Goal: Information Seeking & Learning: Find specific page/section

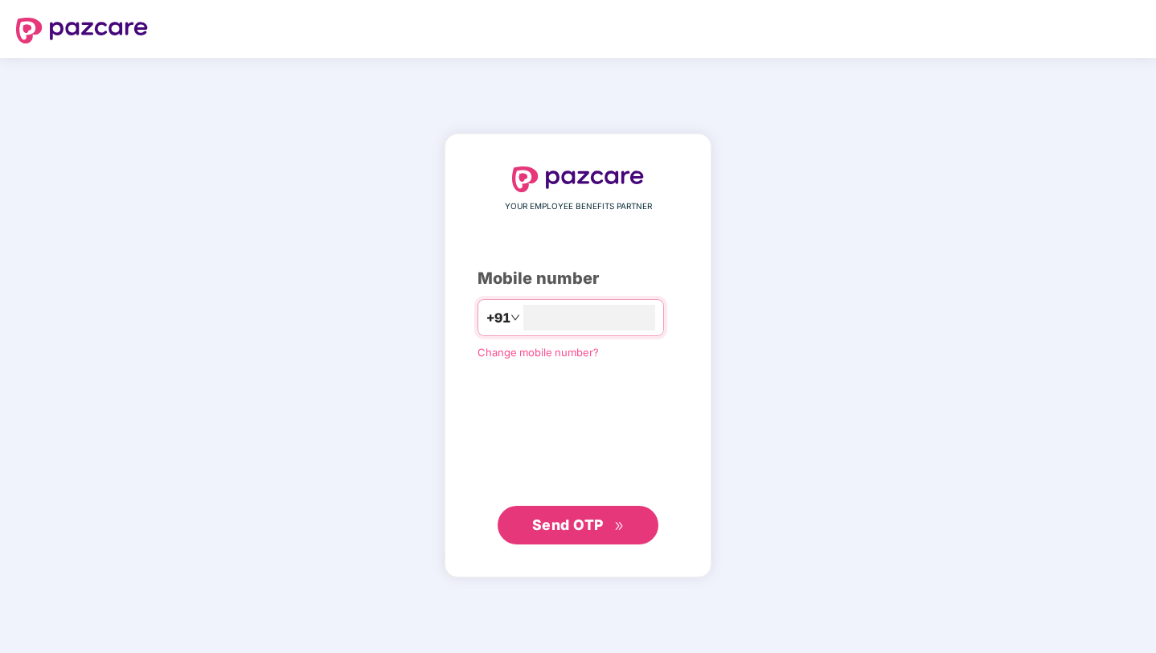
type input "**********"
click at [537, 532] on span "Send OTP" at bounding box center [578, 525] width 92 height 23
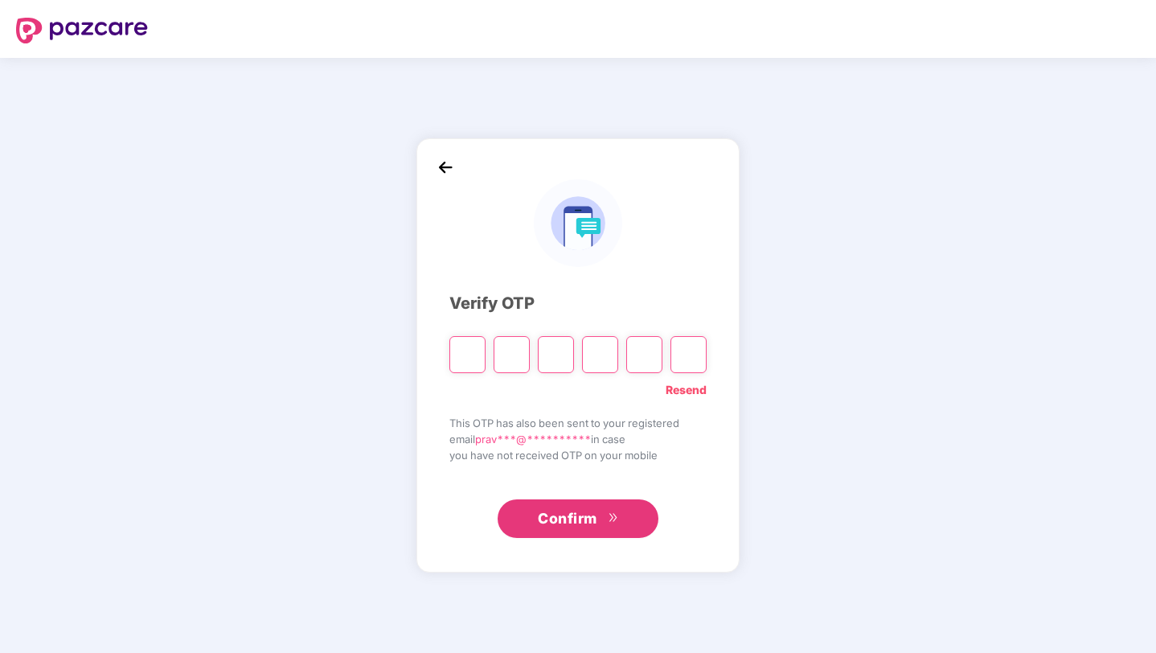
type input "*"
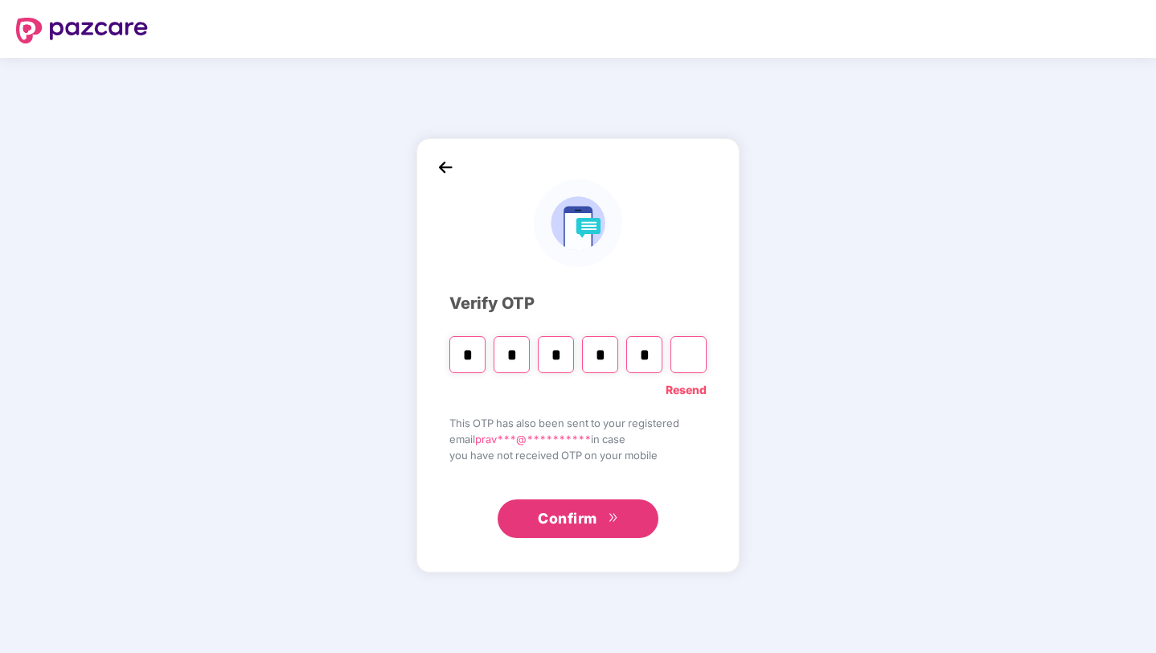
type input "*"
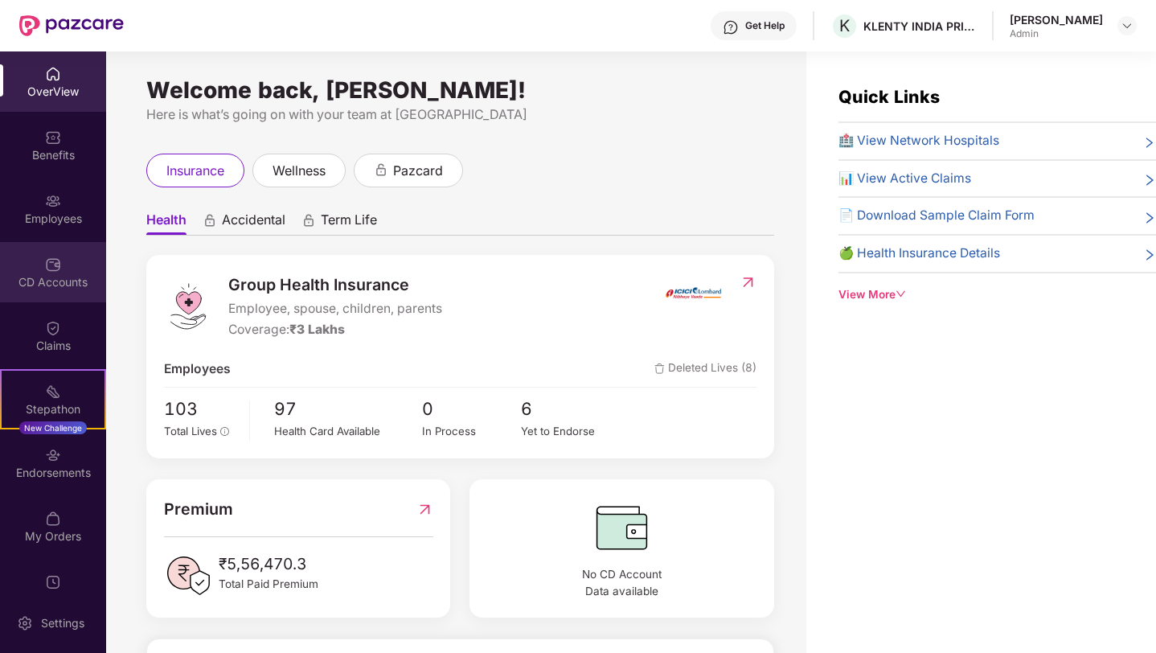
click at [20, 274] on div "CD Accounts" at bounding box center [53, 282] width 106 height 16
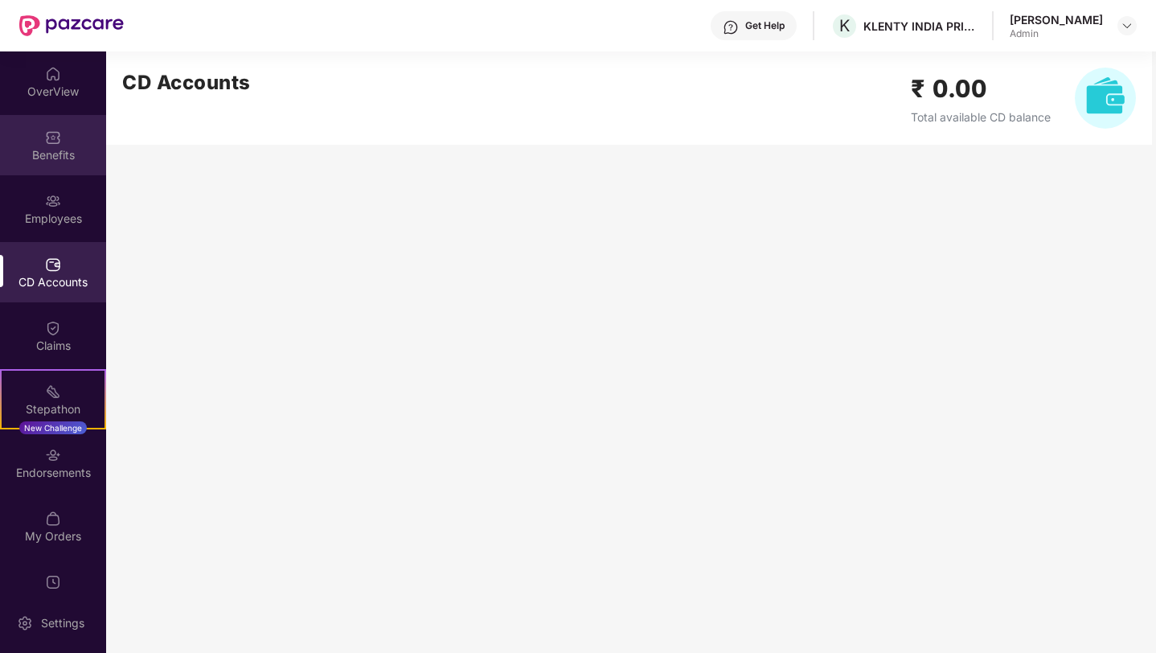
click at [45, 137] on img at bounding box center [53, 137] width 16 height 16
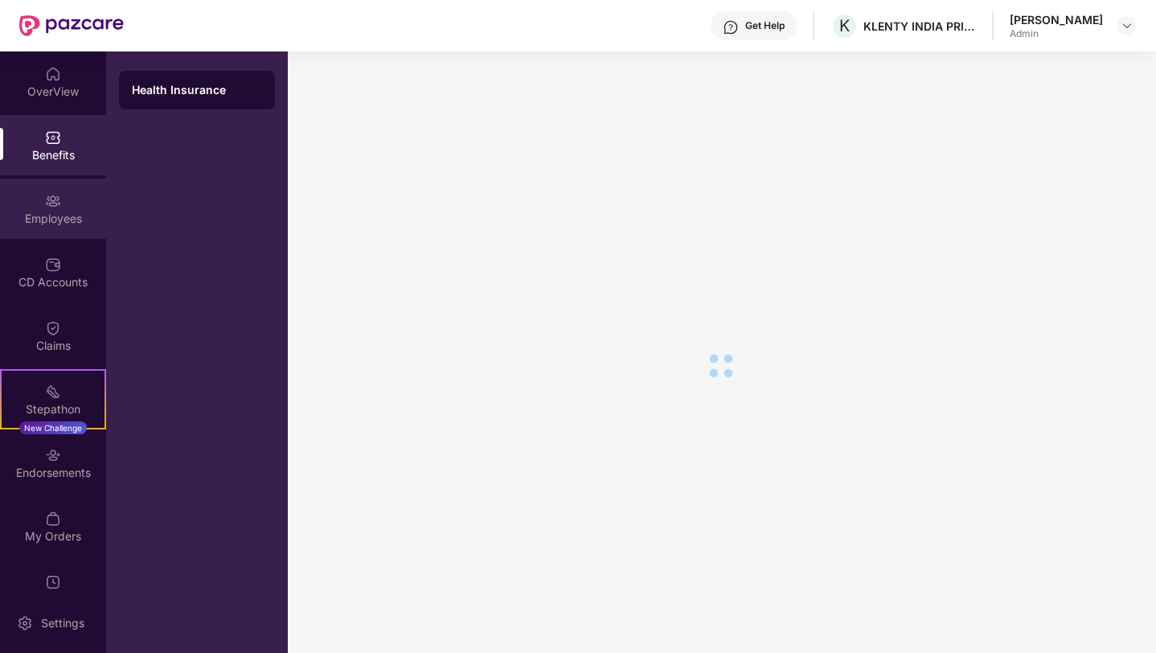
click at [47, 215] on div "Employees" at bounding box center [53, 219] width 106 height 16
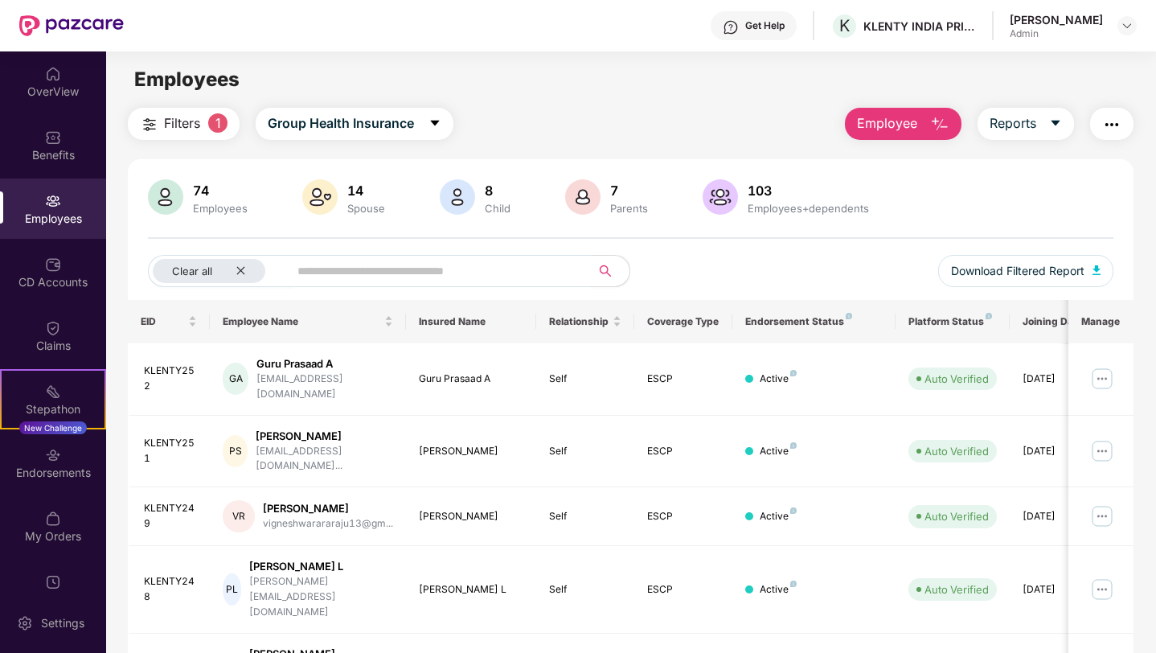
click at [346, 255] on span at bounding box center [434, 271] width 312 height 32
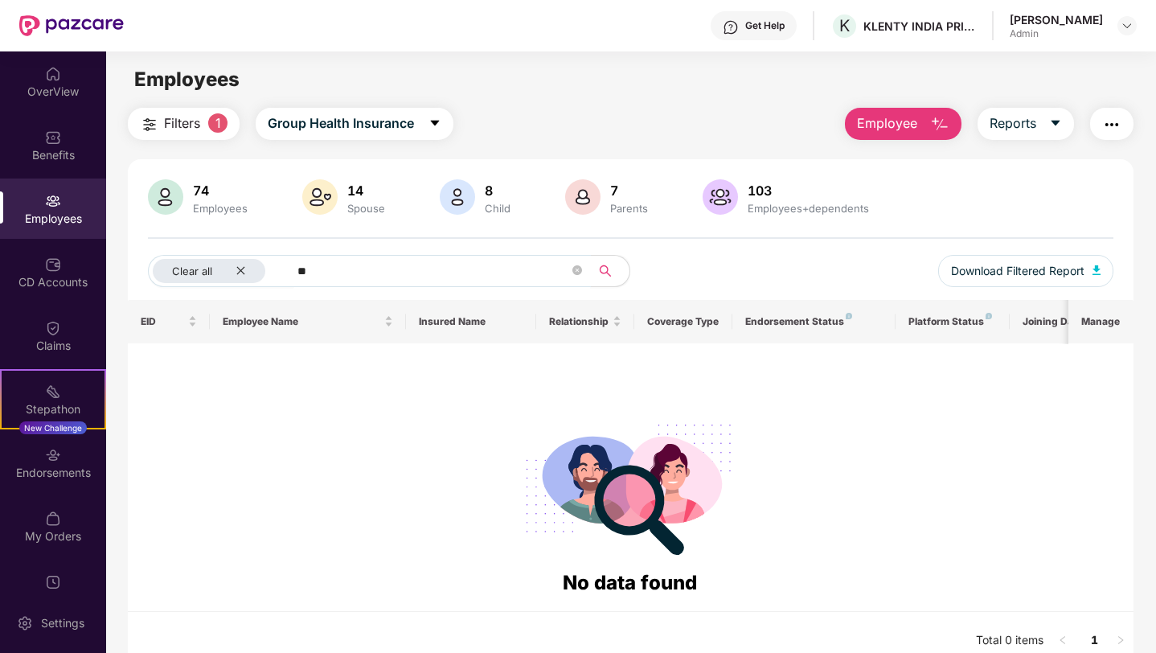
type input "*"
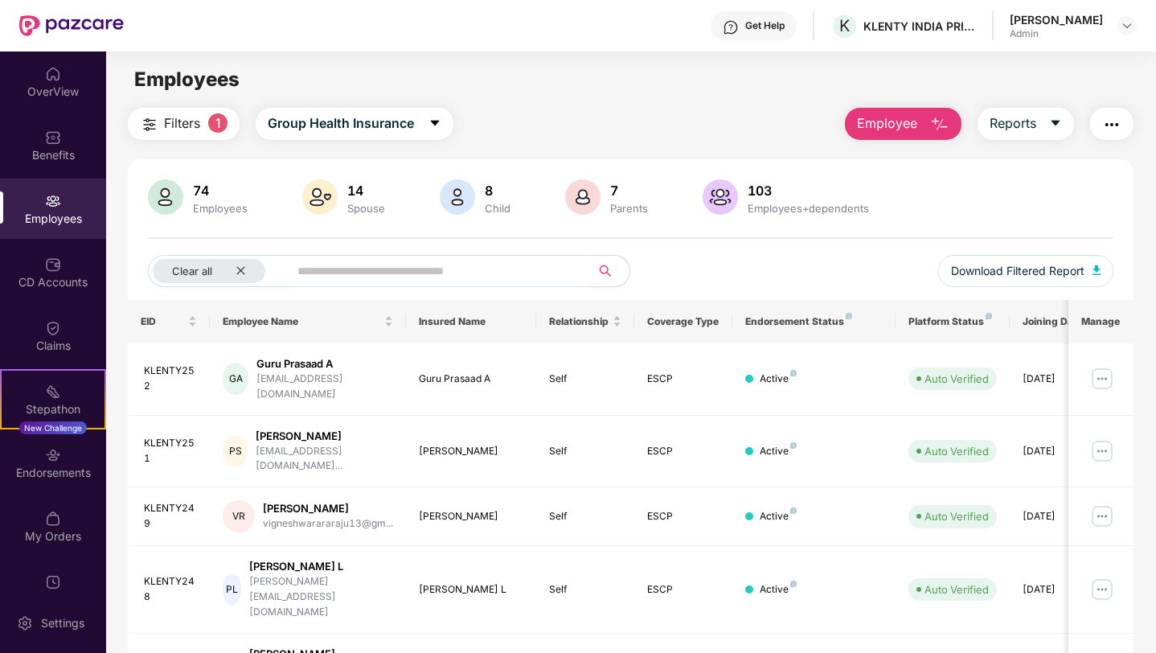
click at [499, 206] on div "Child" at bounding box center [497, 208] width 32 height 13
click at [498, 206] on div "Child" at bounding box center [497, 208] width 32 height 13
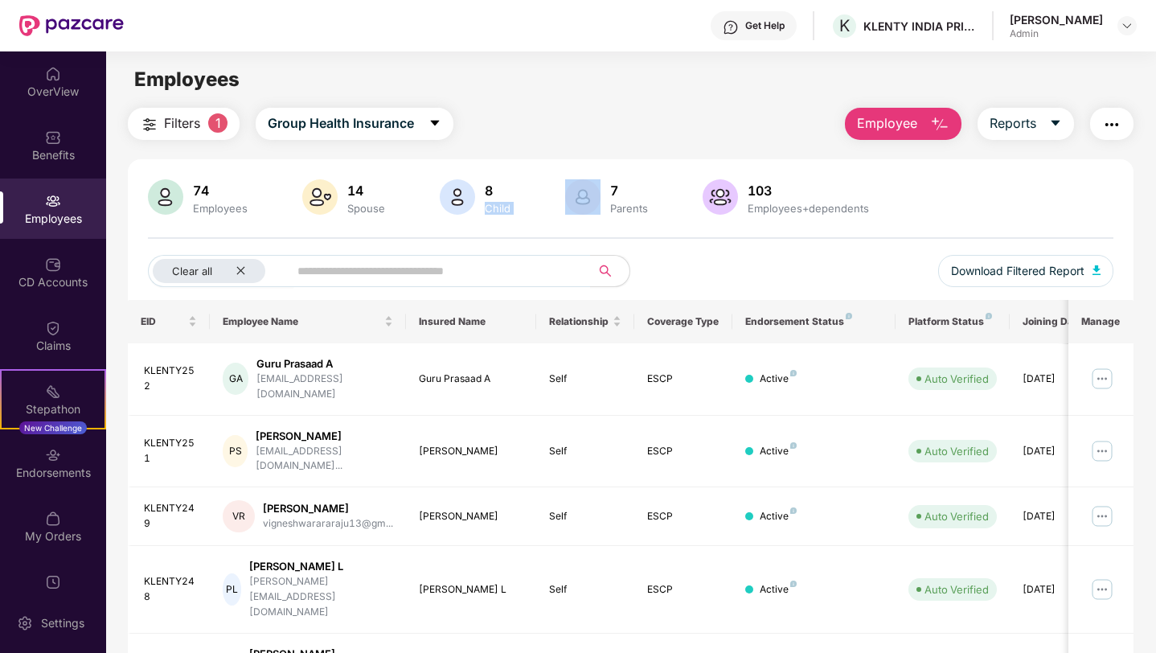
click at [498, 206] on div "Child" at bounding box center [497, 208] width 32 height 13
click at [615, 190] on div "7" at bounding box center [629, 190] width 44 height 16
click at [186, 183] on div "74 Employees" at bounding box center [220, 198] width 68 height 34
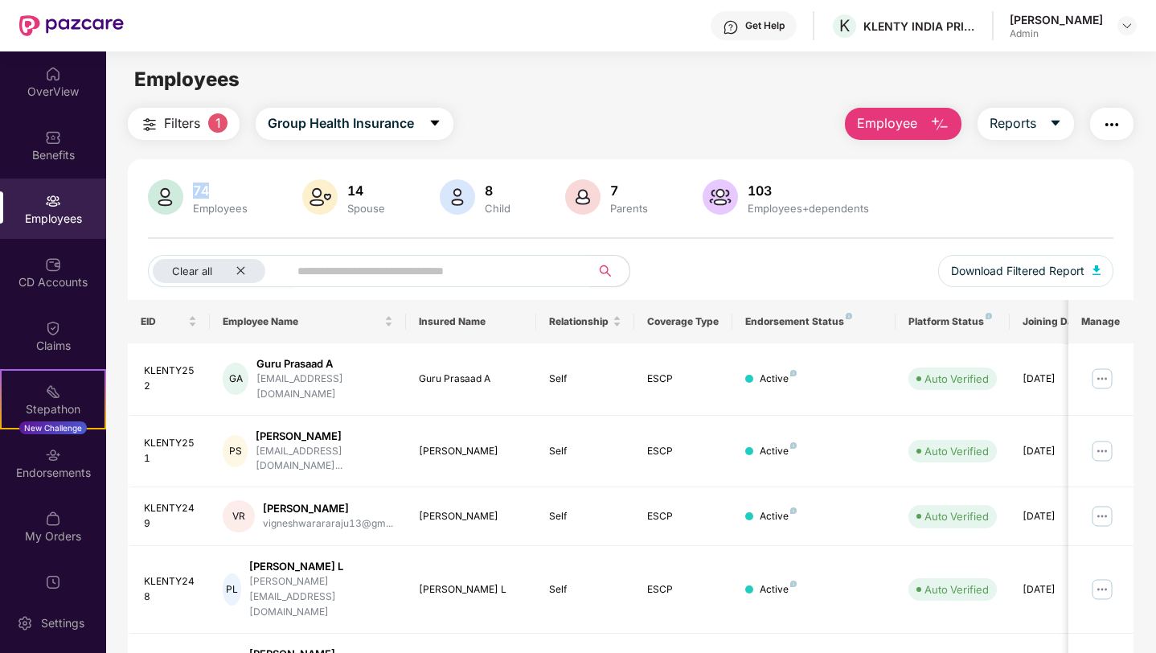
click at [186, 183] on div "74 Employees" at bounding box center [220, 198] width 68 height 34
click at [51, 534] on div "My Orders" at bounding box center [53, 536] width 106 height 16
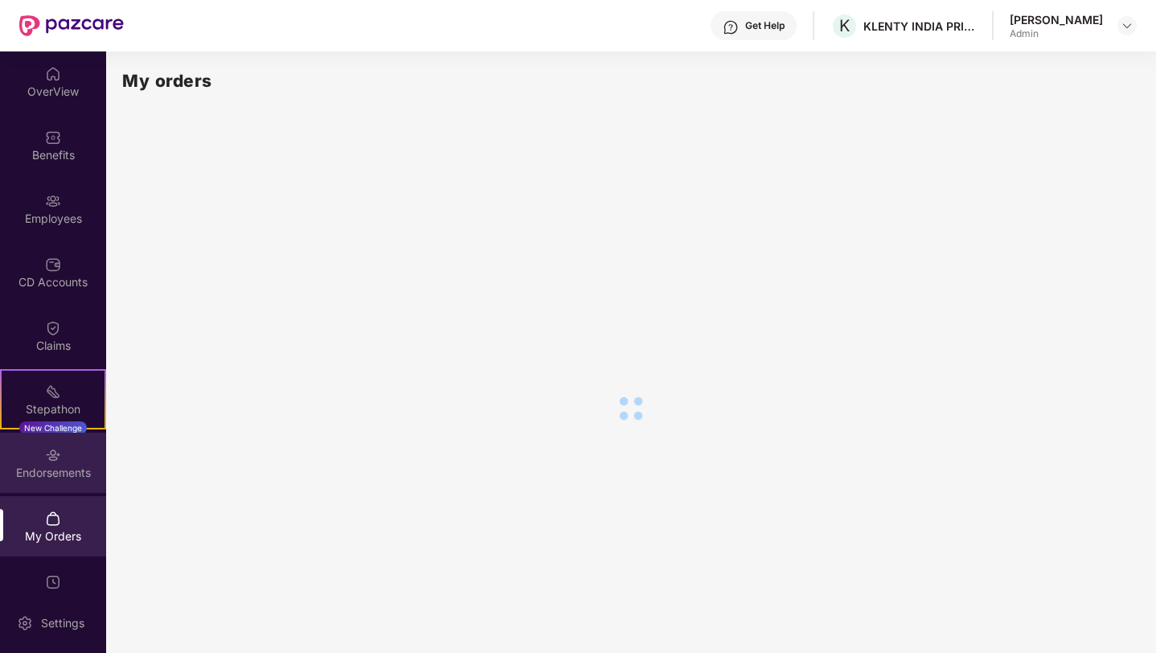
click at [51, 477] on div "Endorsements" at bounding box center [53, 473] width 106 height 16
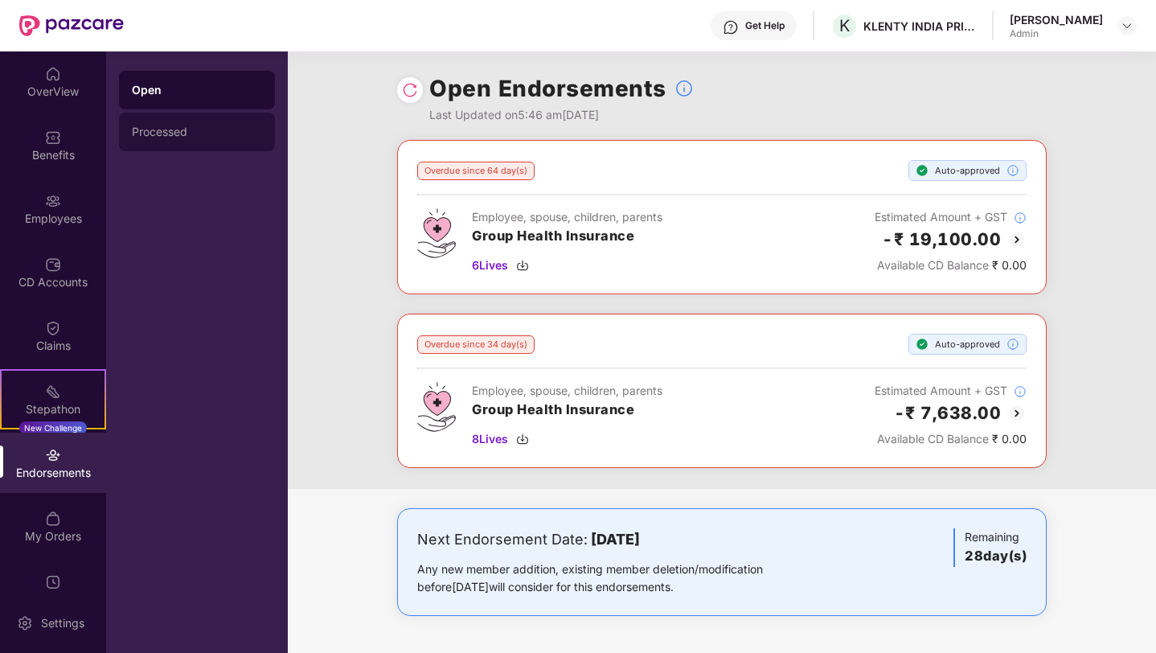
click at [192, 133] on div "Processed" at bounding box center [197, 131] width 130 height 13
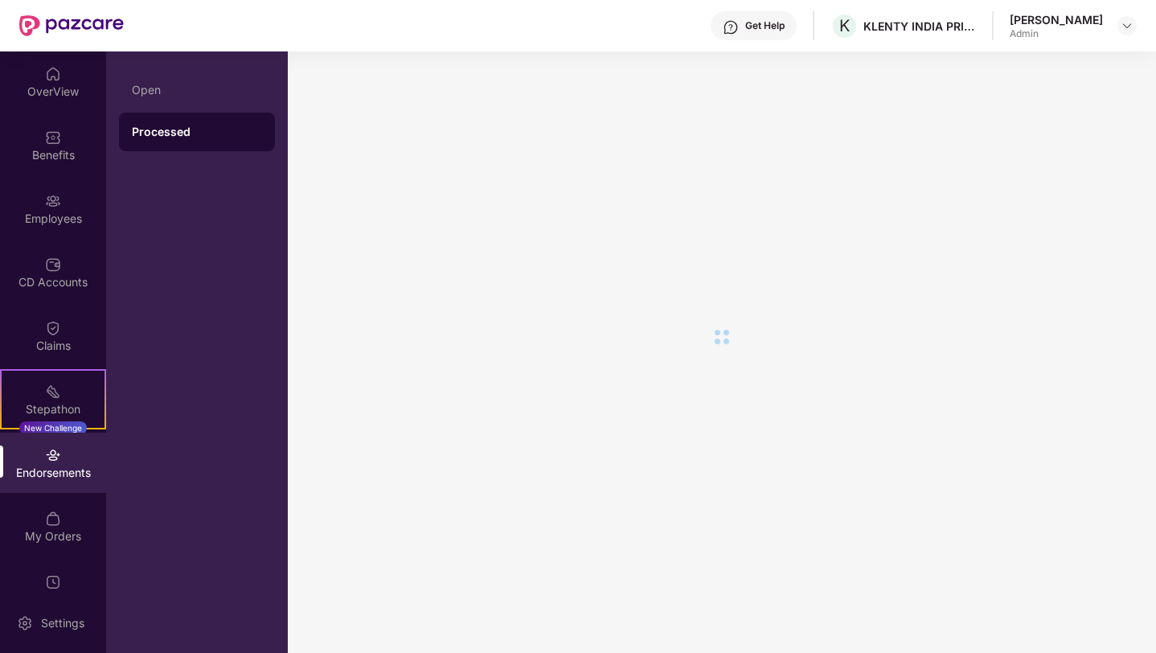
click at [73, 469] on div "Endorsements" at bounding box center [53, 473] width 106 height 16
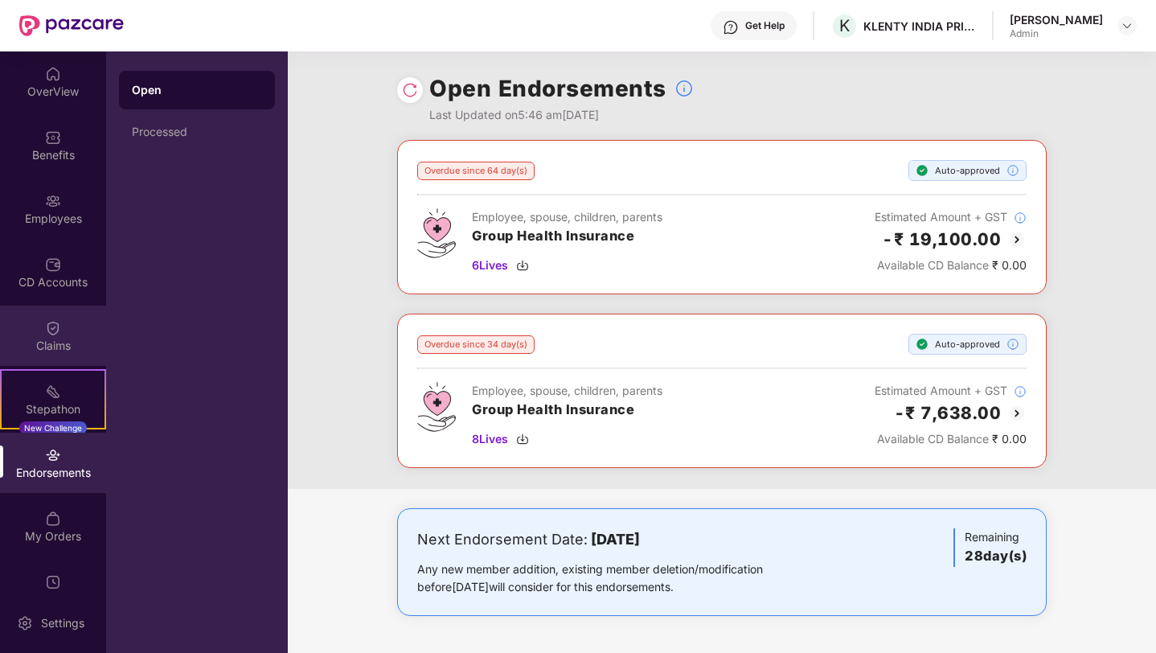
click at [56, 338] on div "Claims" at bounding box center [53, 346] width 106 height 16
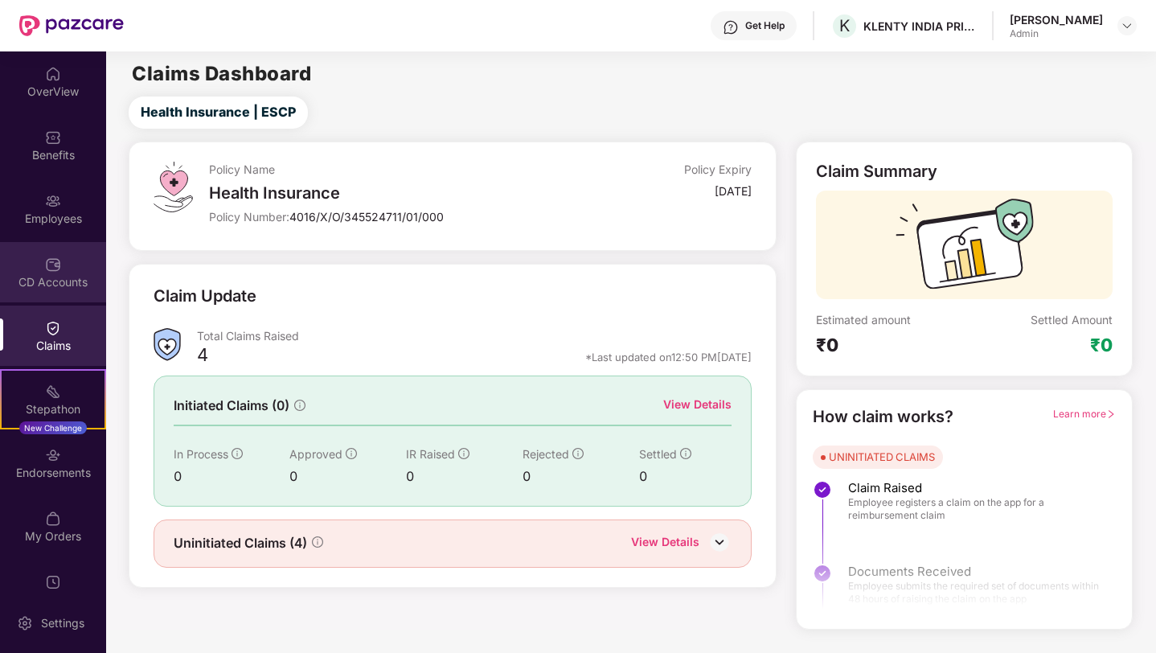
click at [53, 284] on div "CD Accounts" at bounding box center [53, 282] width 106 height 16
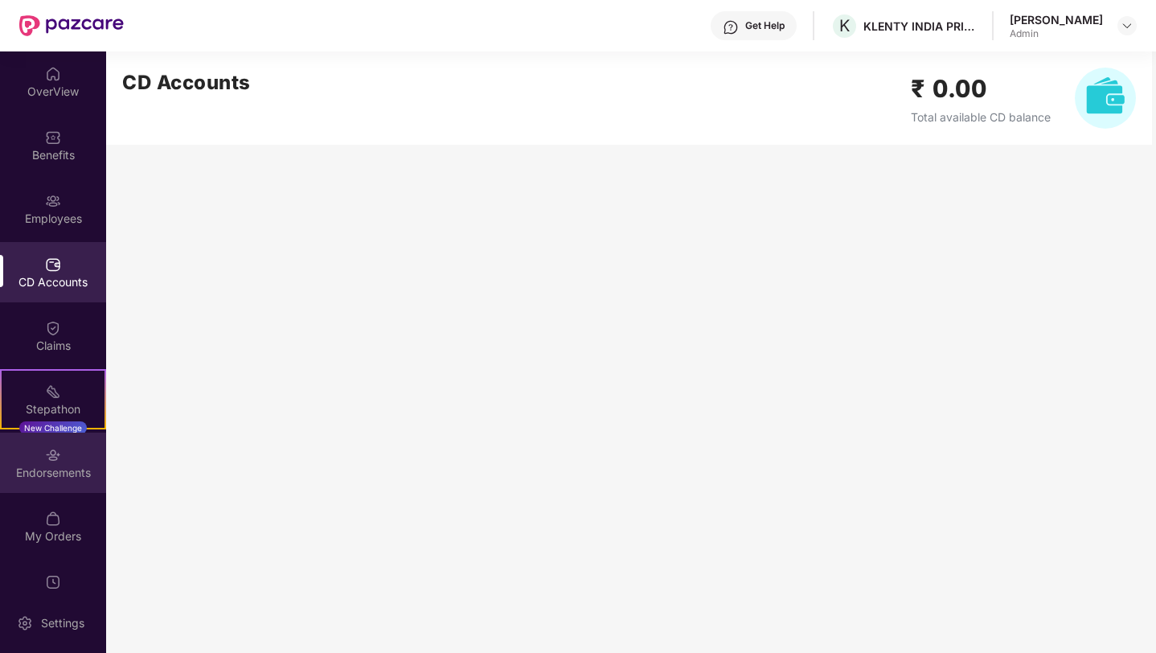
click at [51, 468] on div "Endorsements" at bounding box center [53, 473] width 106 height 16
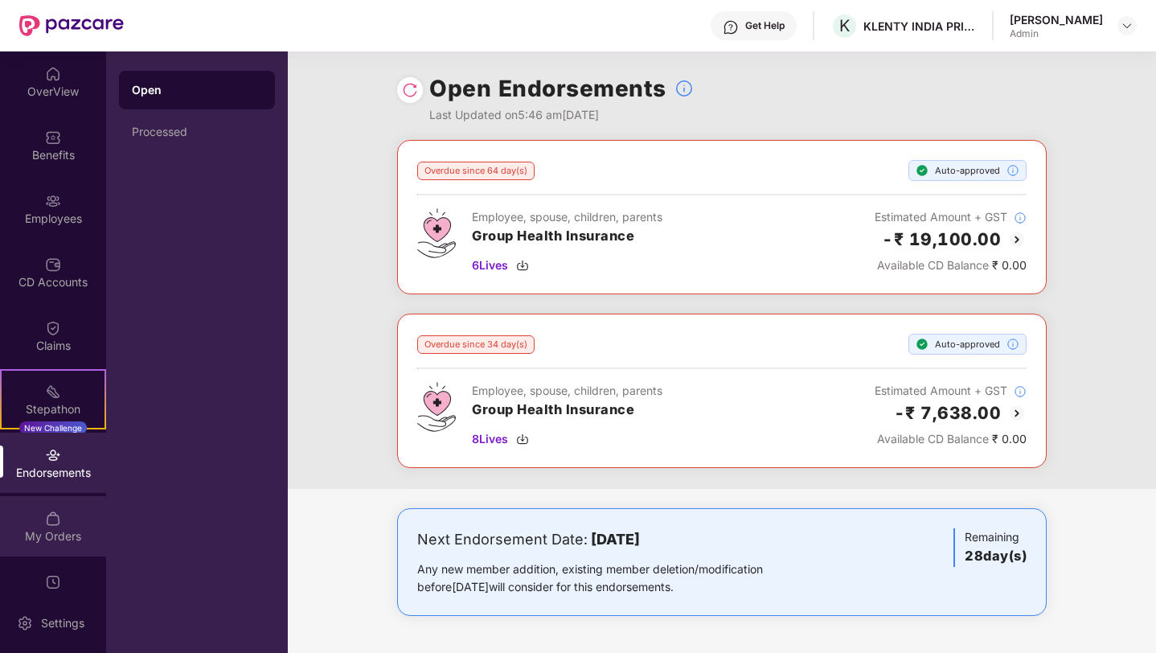
click at [50, 522] on img at bounding box center [53, 518] width 16 height 16
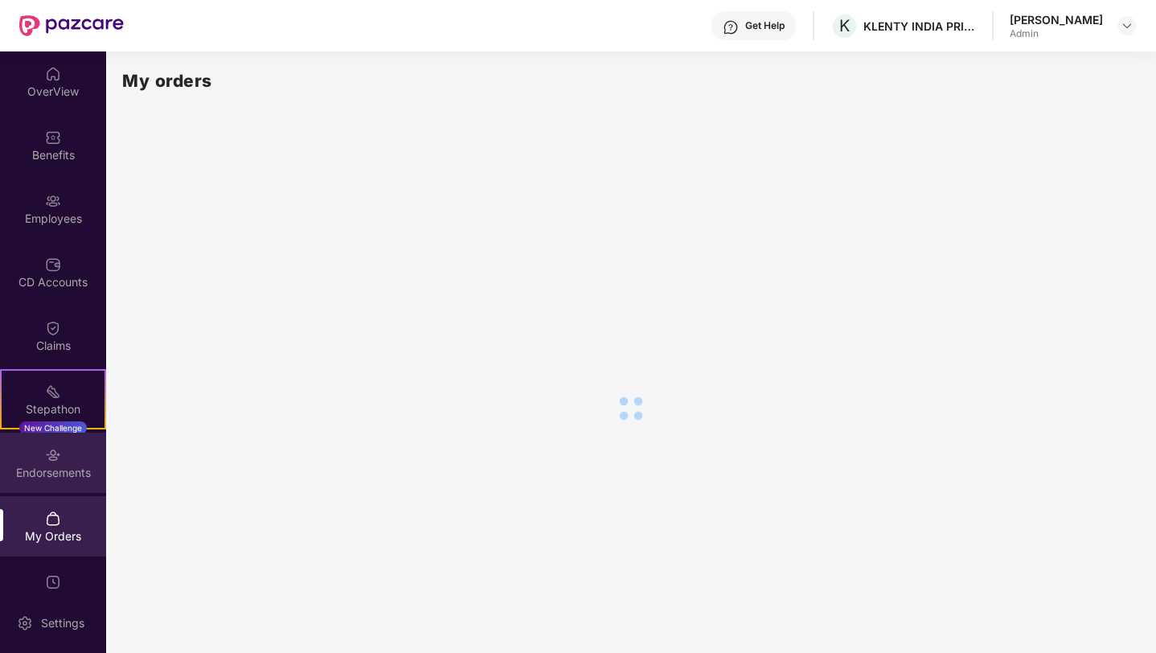
click at [55, 457] on img at bounding box center [53, 455] width 16 height 16
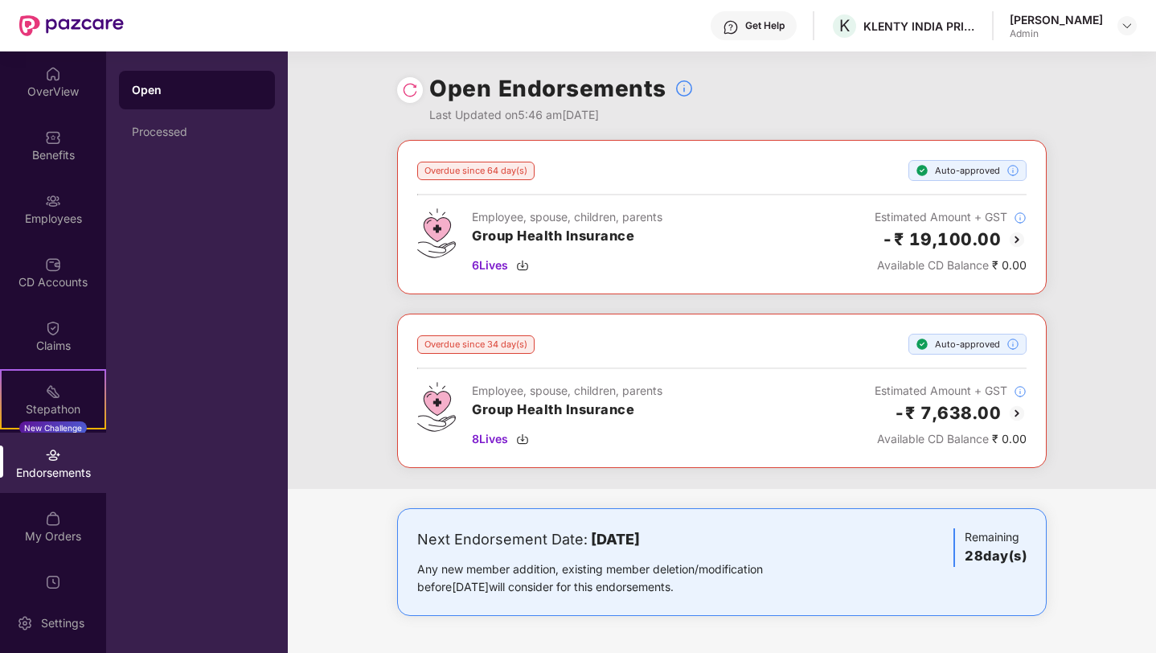
click at [592, 565] on div "Any new member addition, existing member deletion/modification before [DATE] wi…" at bounding box center [615, 577] width 396 height 35
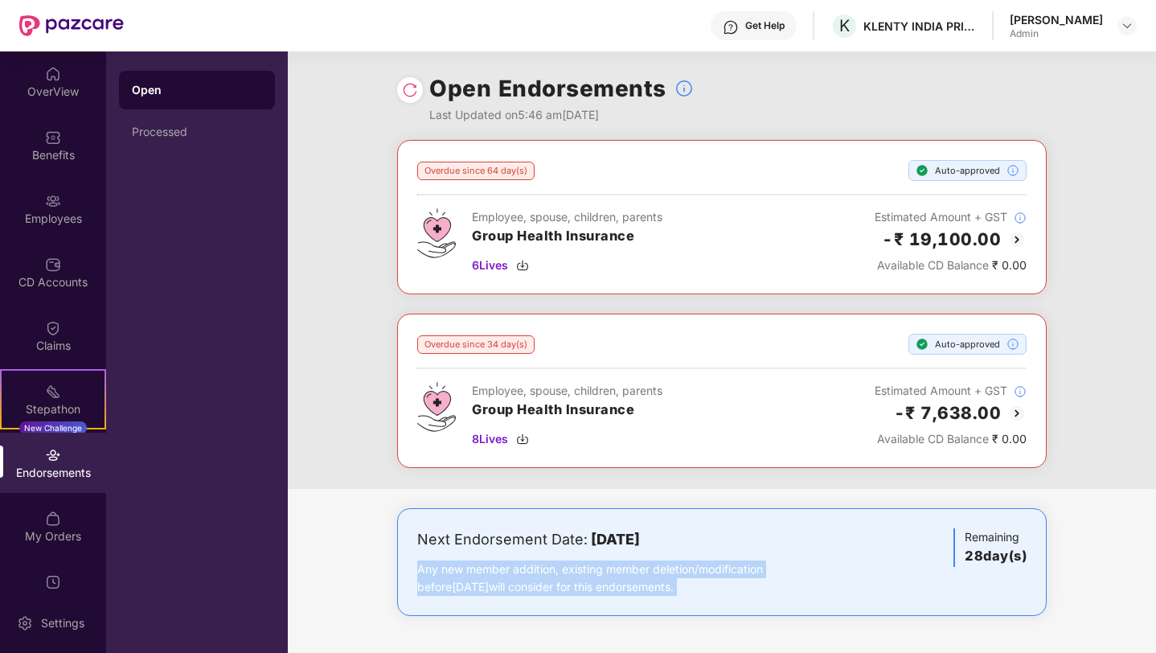
click at [592, 565] on div "Any new member addition, existing member deletion/modification before [DATE] wi…" at bounding box center [615, 577] width 396 height 35
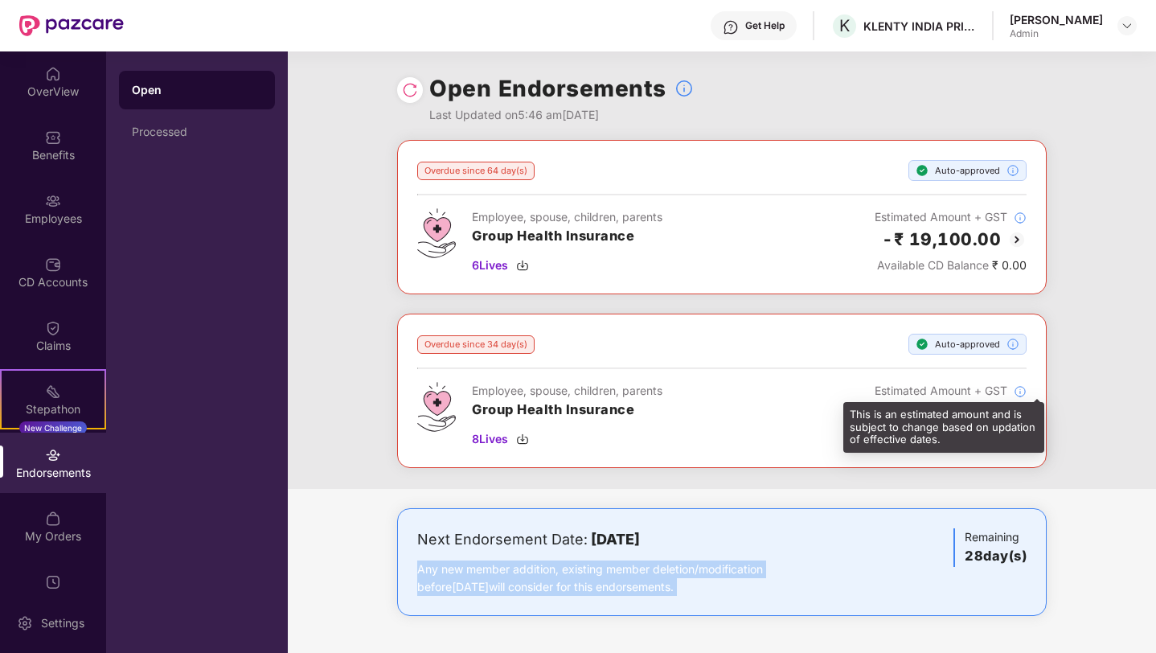
click at [1019, 389] on img at bounding box center [1019, 391] width 13 height 13
drag, startPoint x: 1019, startPoint y: 389, endPoint x: 1015, endPoint y: 375, distance: 14.2
click at [1019, 389] on img at bounding box center [1019, 391] width 13 height 13
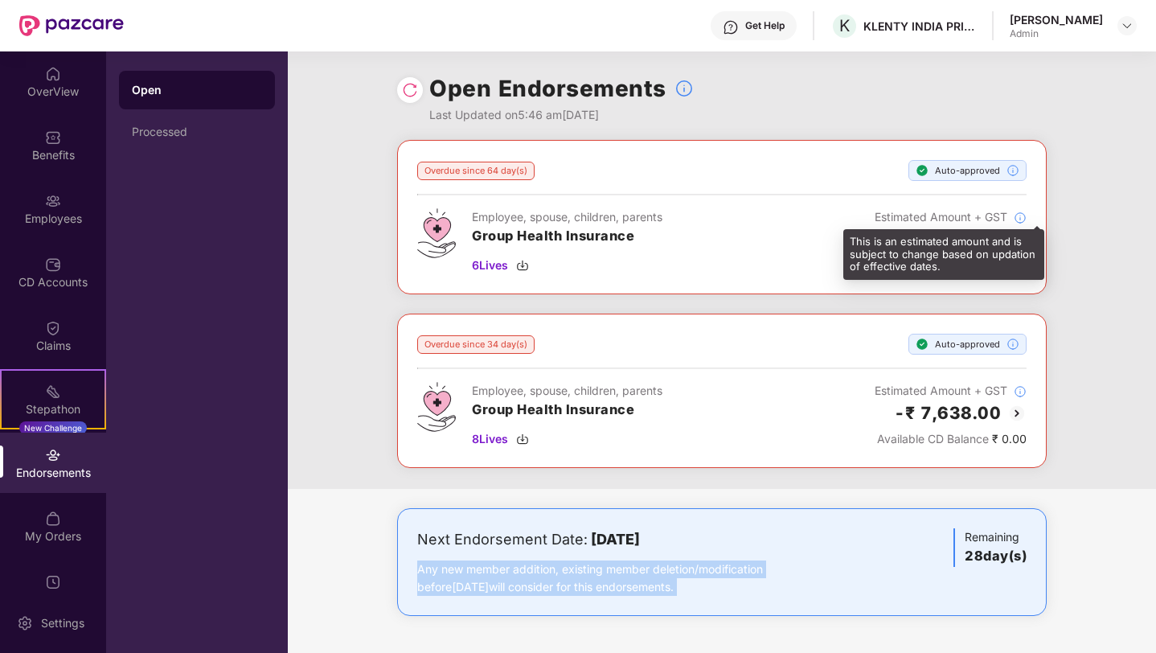
click at [1021, 218] on img at bounding box center [1019, 217] width 13 height 13
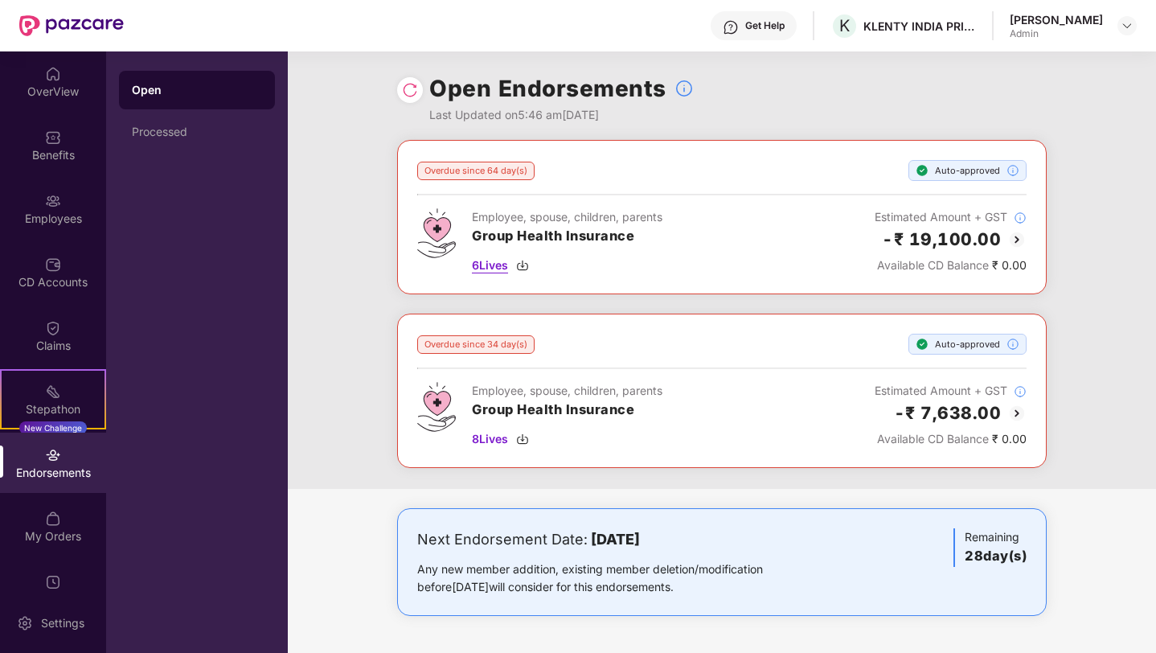
click at [492, 260] on span "6 Lives" at bounding box center [490, 265] width 36 height 18
click at [701, 152] on div "Overdue since 64 day(s) Auto-approved Employee, spouse, children, parents Group…" at bounding box center [721, 217] width 649 height 154
click at [51, 199] on img at bounding box center [53, 201] width 16 height 16
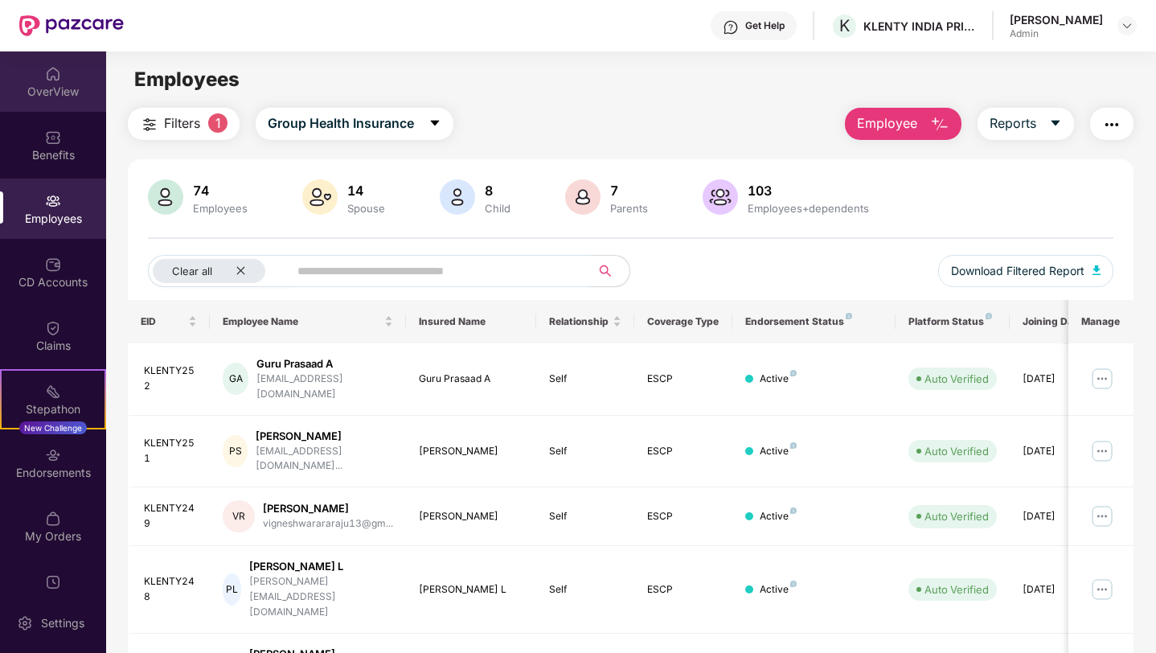
click at [55, 64] on div at bounding box center [53, 72] width 16 height 16
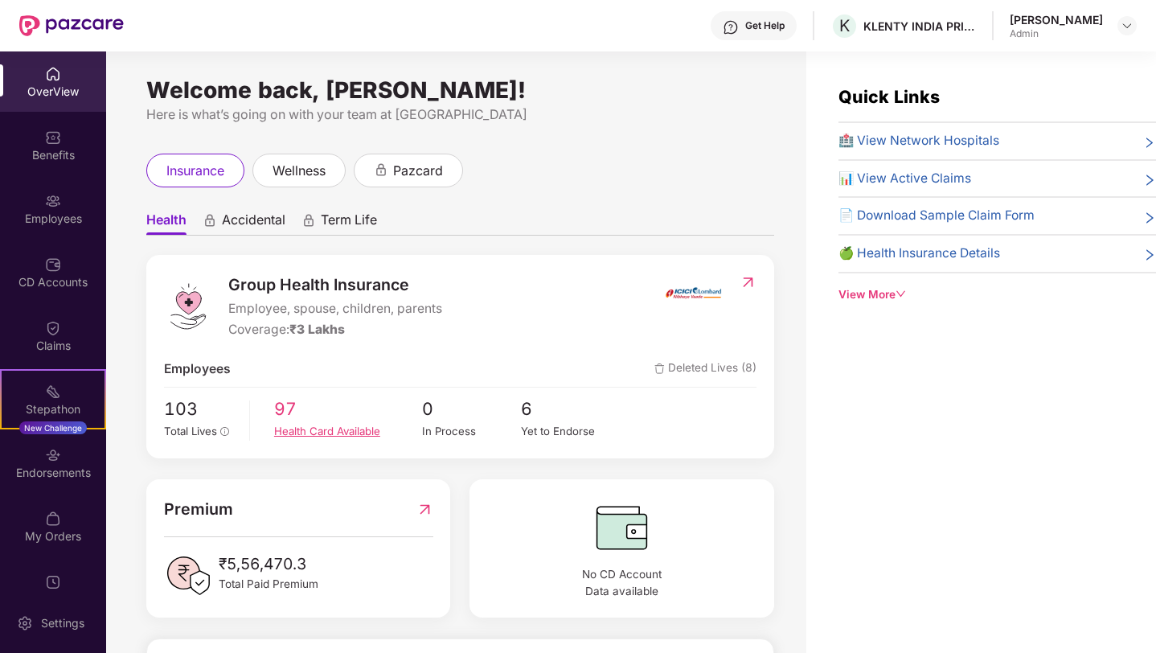
click at [293, 407] on span "97" at bounding box center [348, 408] width 148 height 27
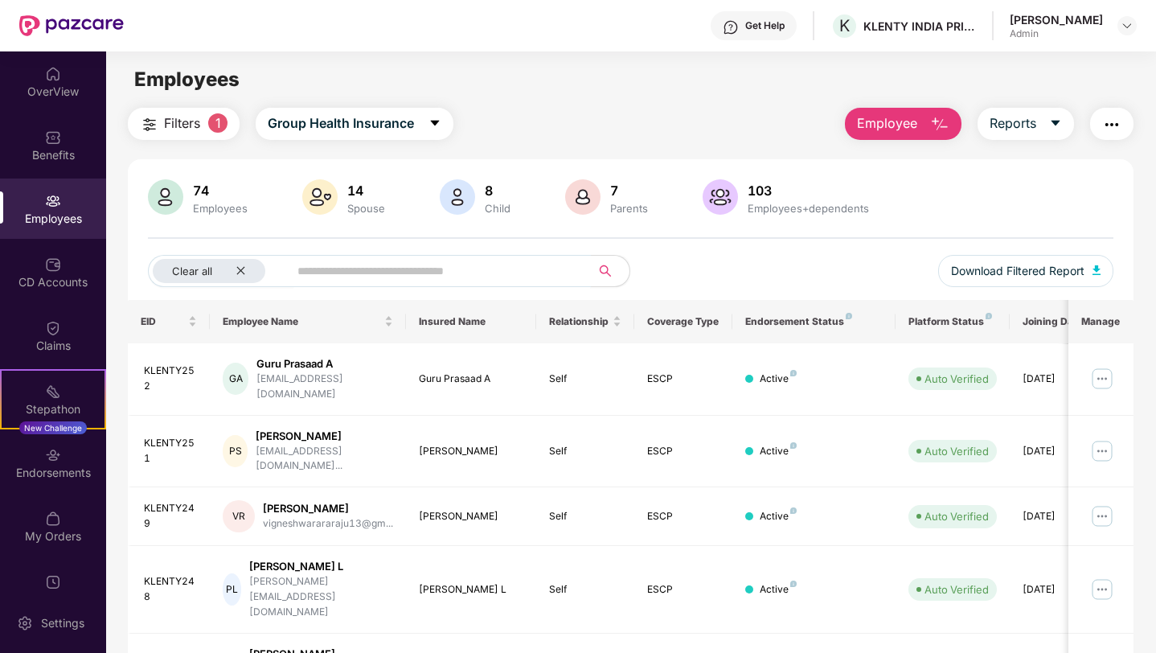
click at [334, 265] on input "text" at bounding box center [432, 271] width 271 height 24
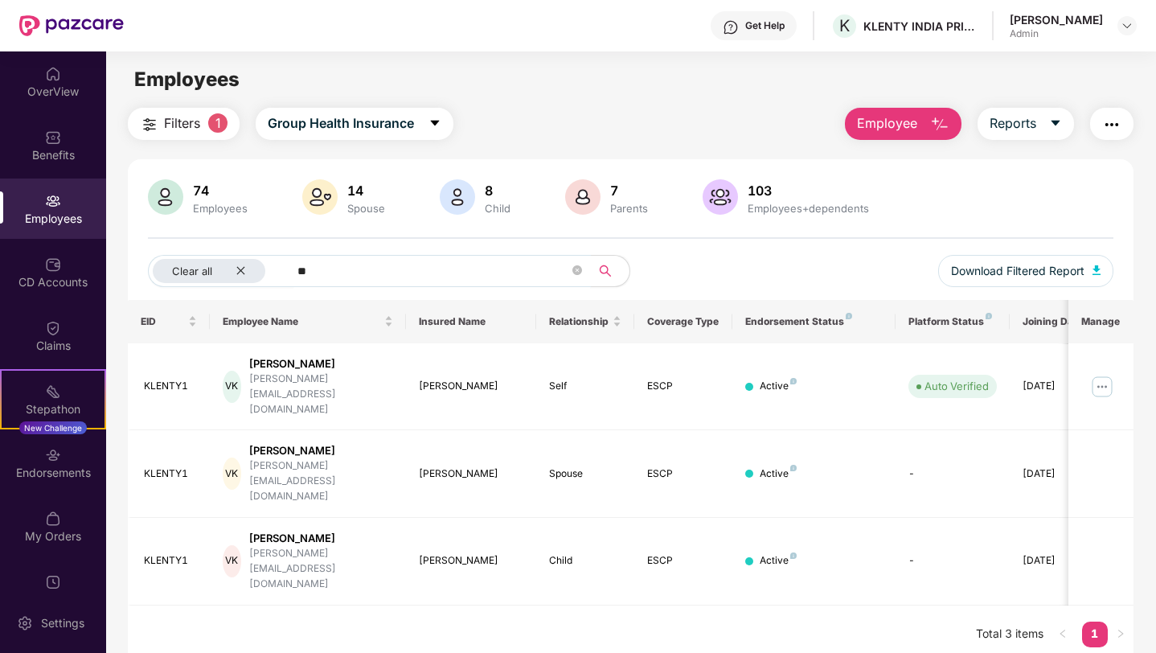
type input "*"
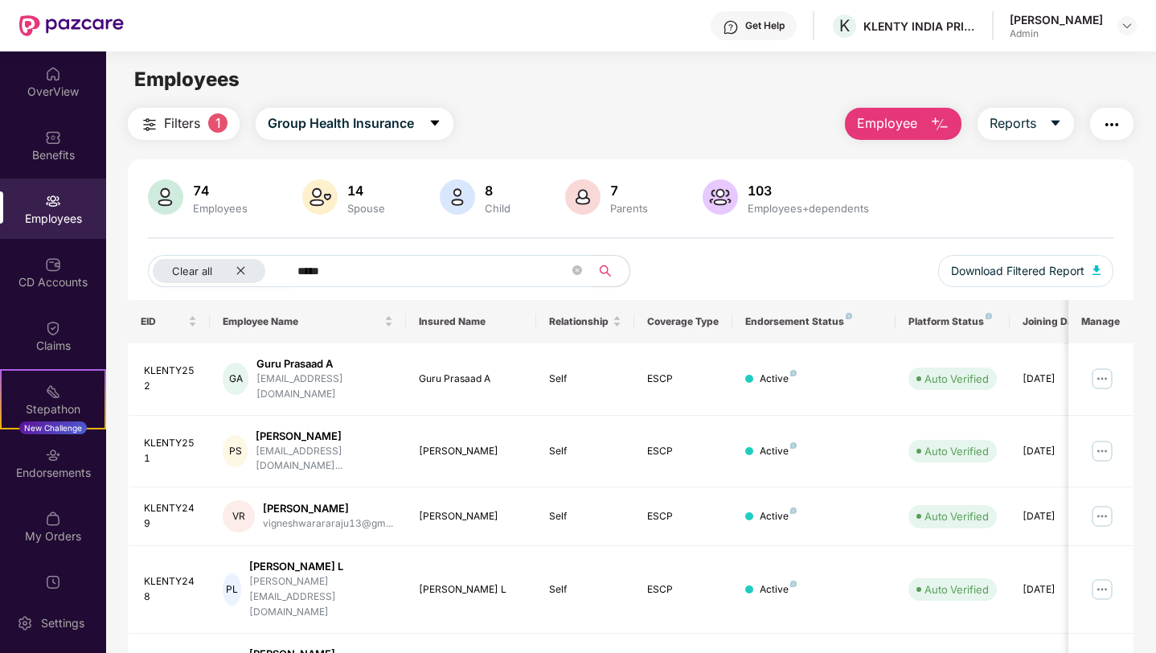
type input "*****"
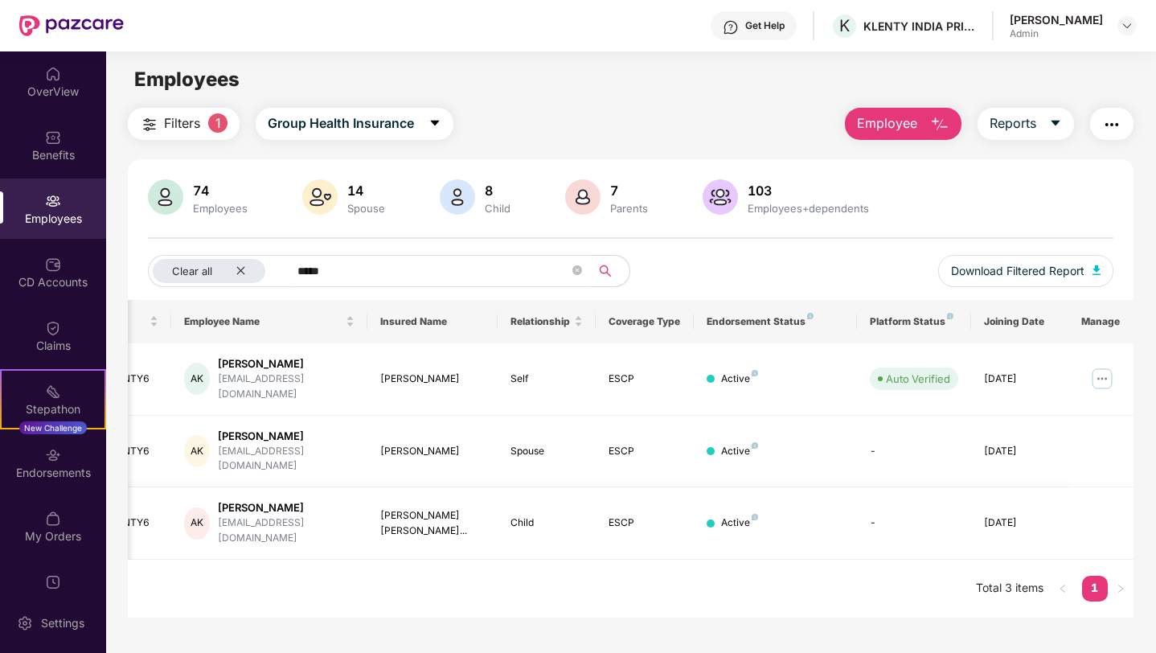
scroll to position [0, 40]
click at [393, 508] on div "[PERSON_NAME] [PERSON_NAME]..." at bounding box center [431, 523] width 105 height 31
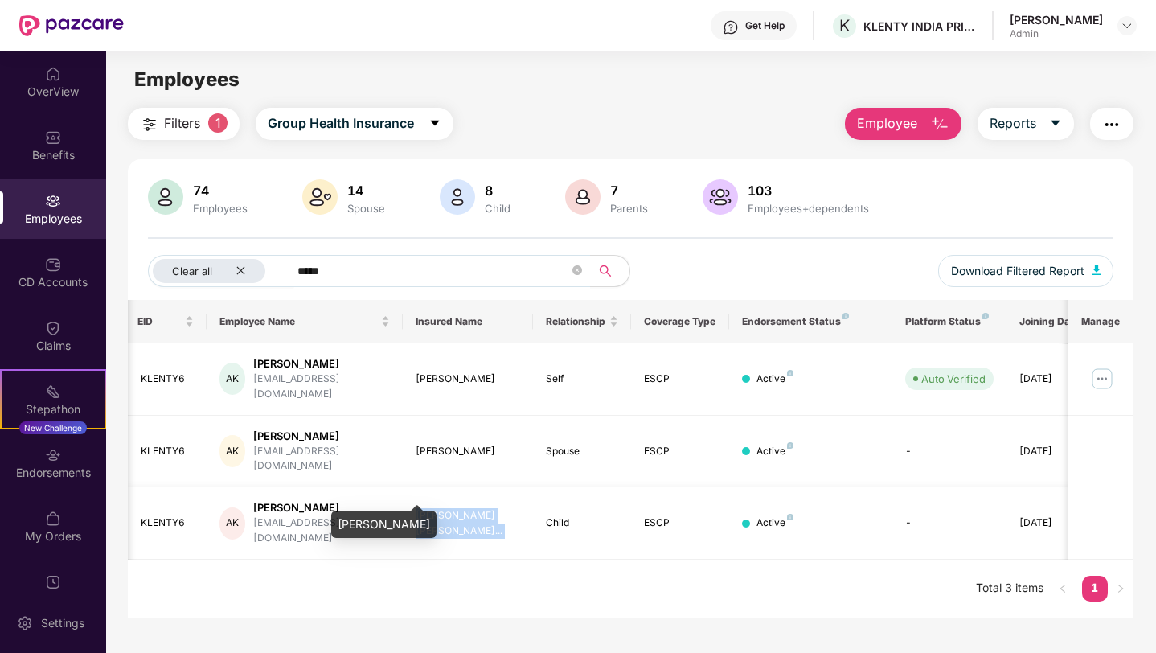
scroll to position [0, 0]
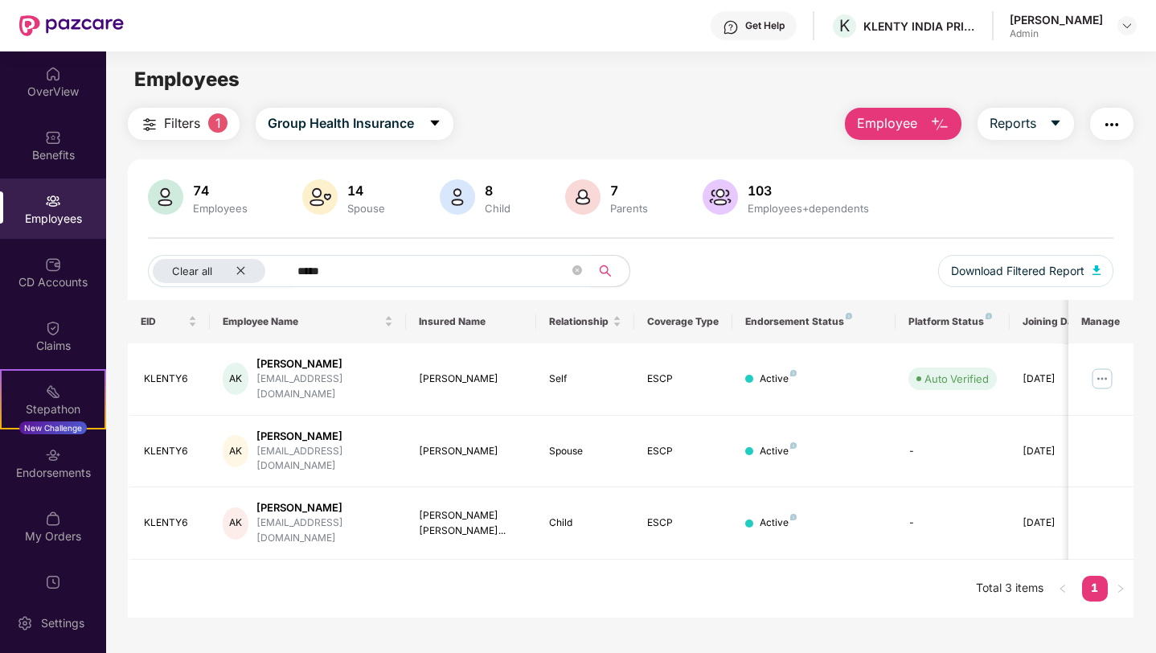
click at [382, 263] on input "*****" at bounding box center [432, 271] width 271 height 24
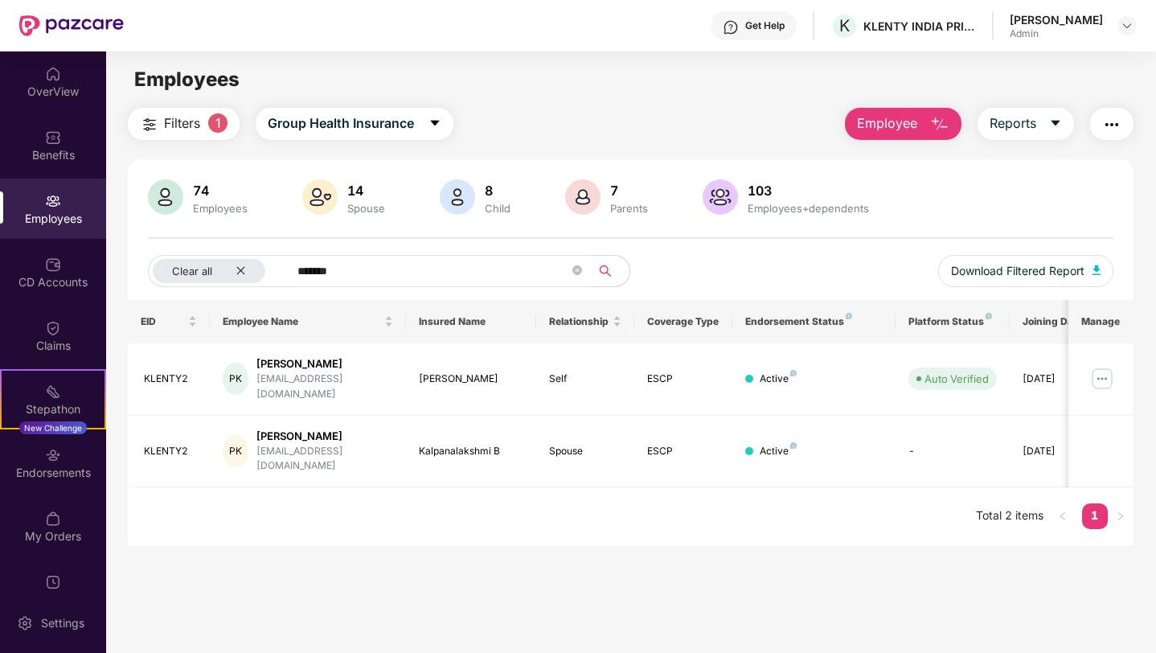
click at [382, 263] on input "*******" at bounding box center [432, 271] width 271 height 24
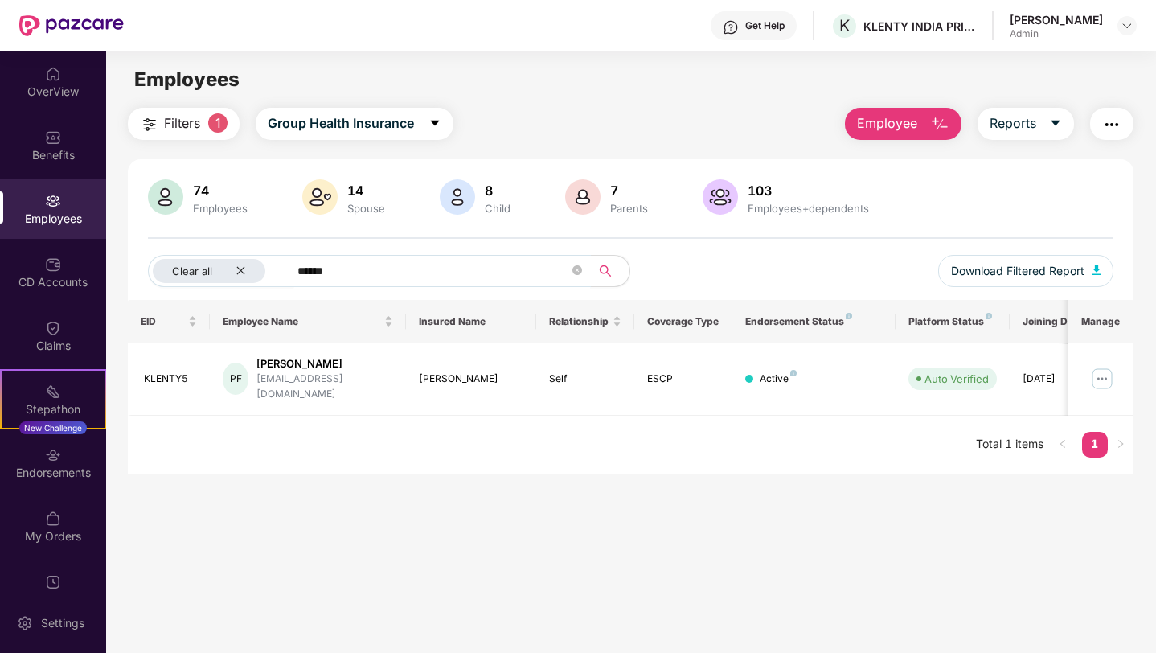
click at [382, 263] on input "******" at bounding box center [432, 271] width 271 height 24
type input "*********"
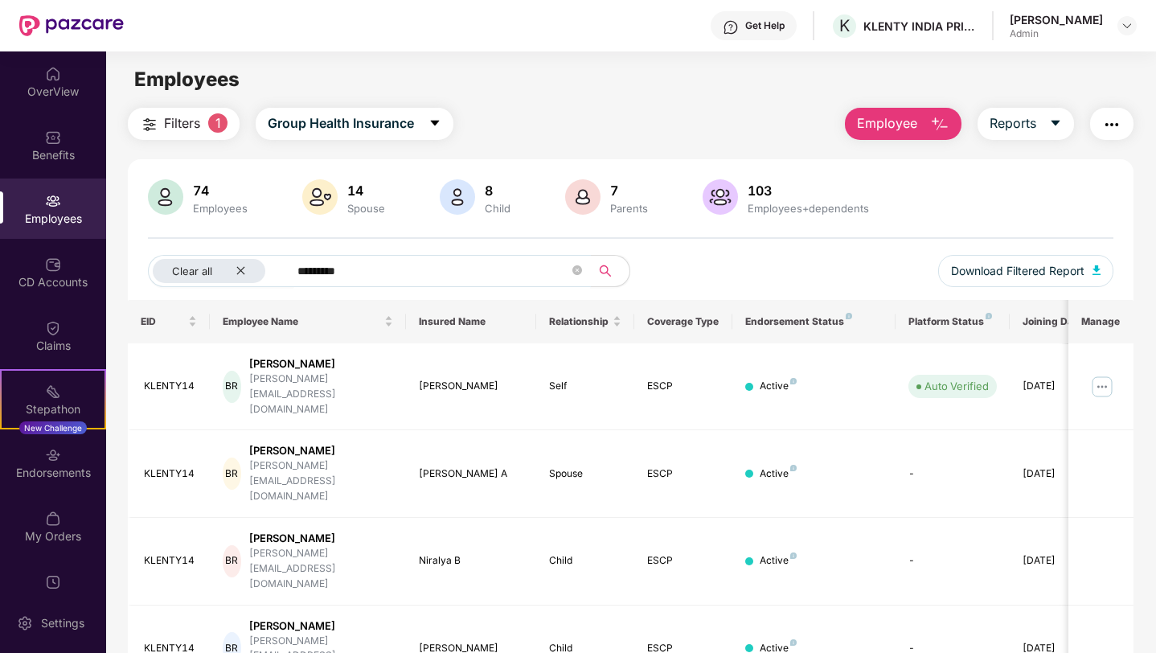
click at [382, 263] on input "*********" at bounding box center [432, 271] width 271 height 24
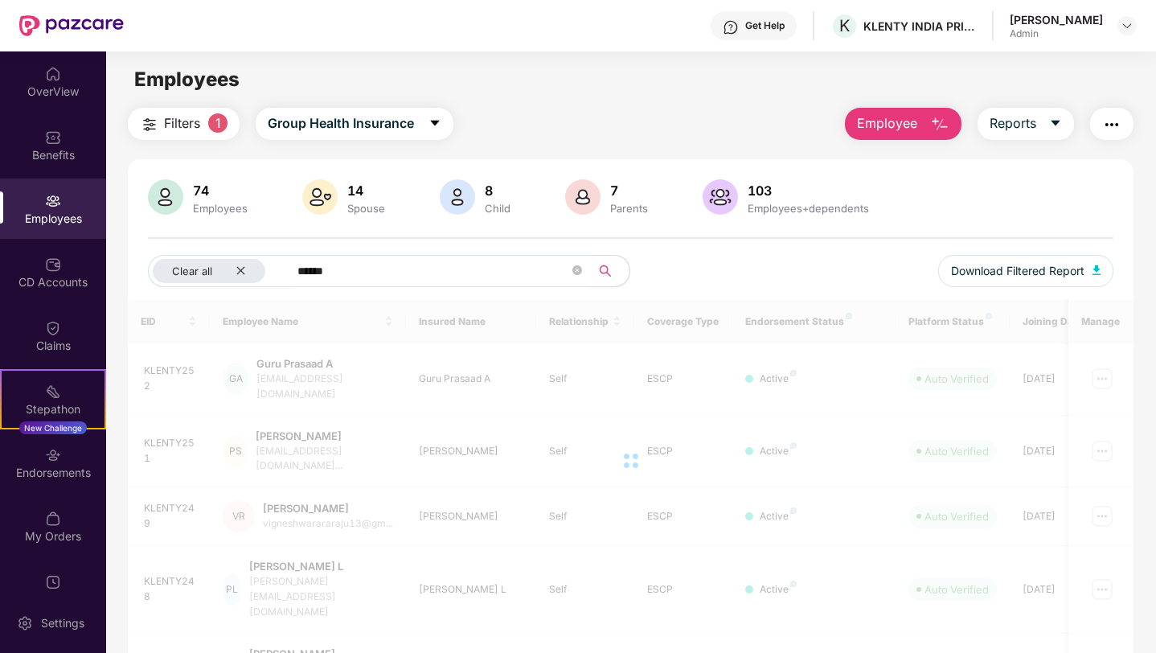
type input "******"
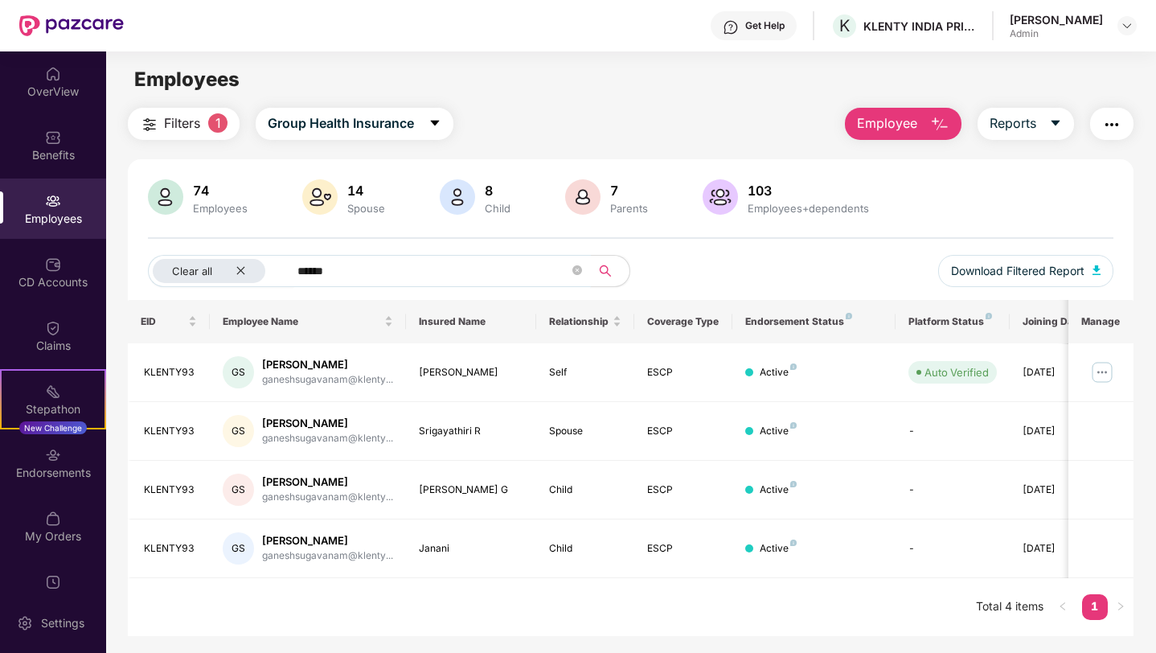
click at [382, 263] on input "******" at bounding box center [432, 271] width 271 height 24
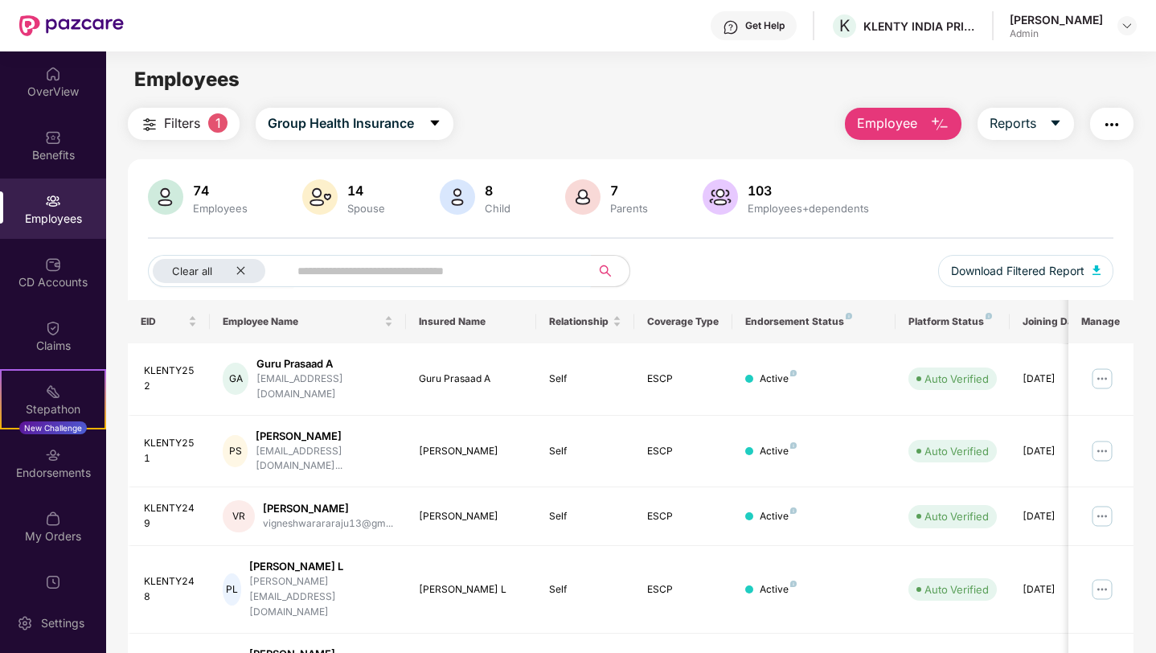
type input "*"
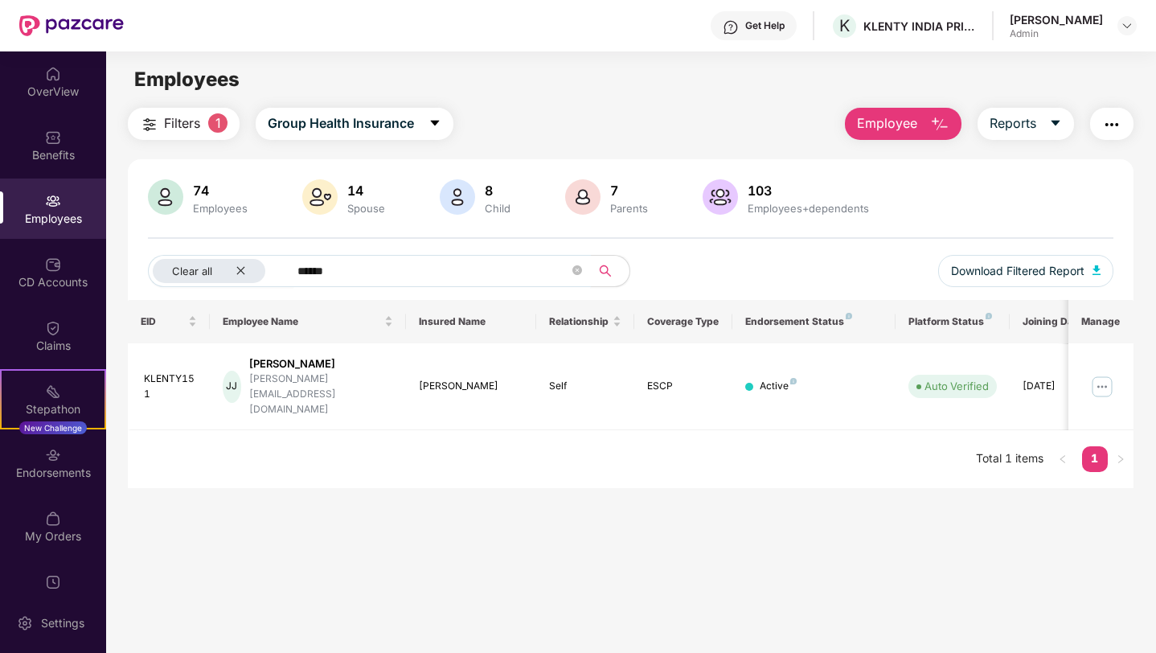
click at [382, 263] on input "******" at bounding box center [432, 271] width 271 height 24
type input "******"
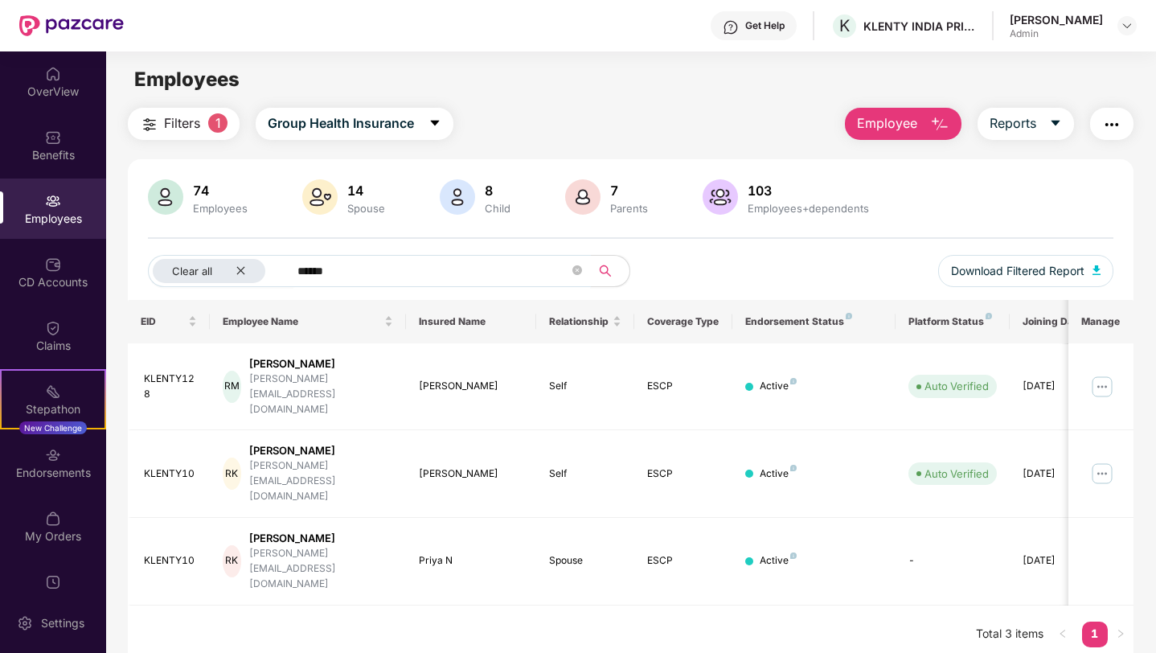
click at [382, 263] on input "******" at bounding box center [432, 271] width 271 height 24
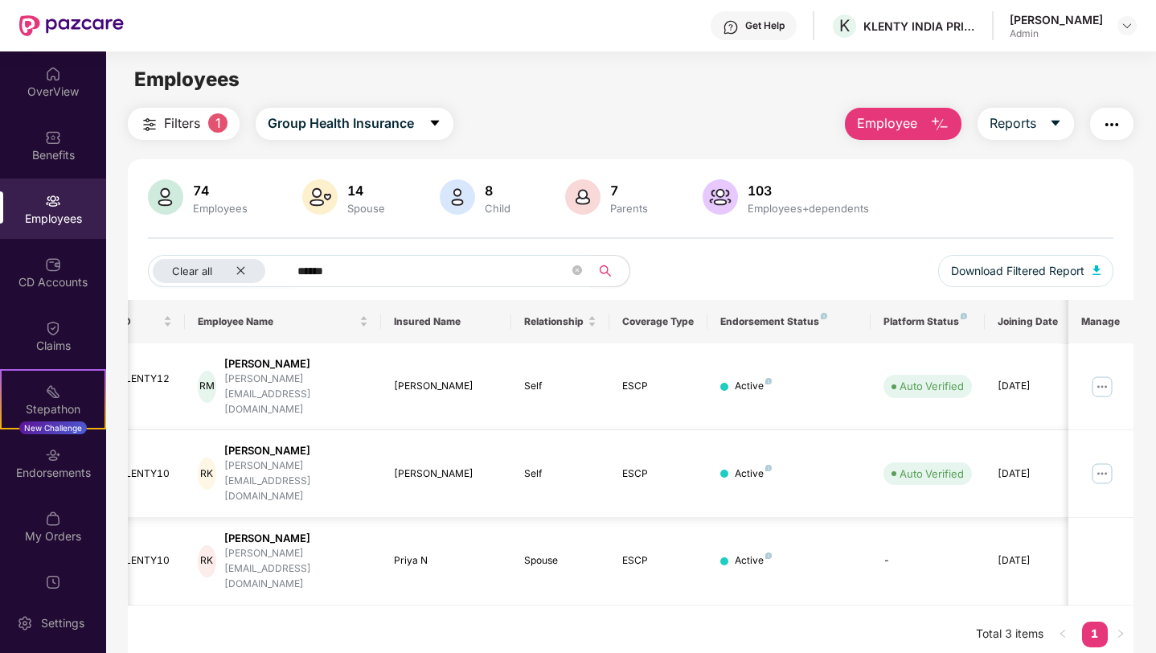
scroll to position [0, 21]
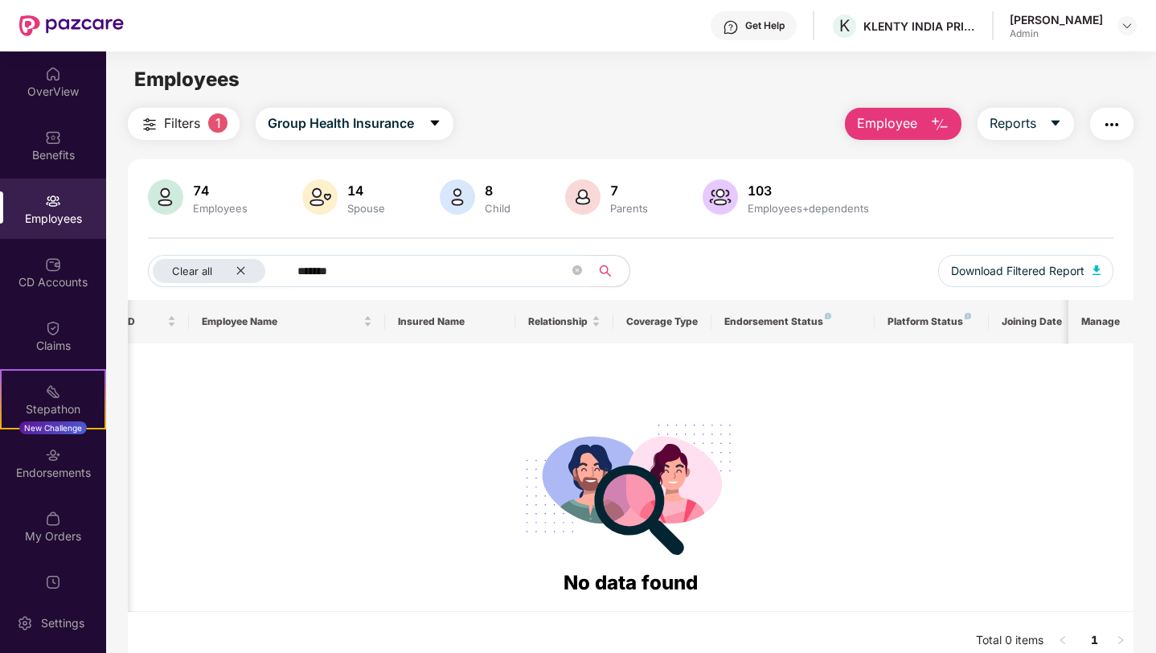
type input "*******"
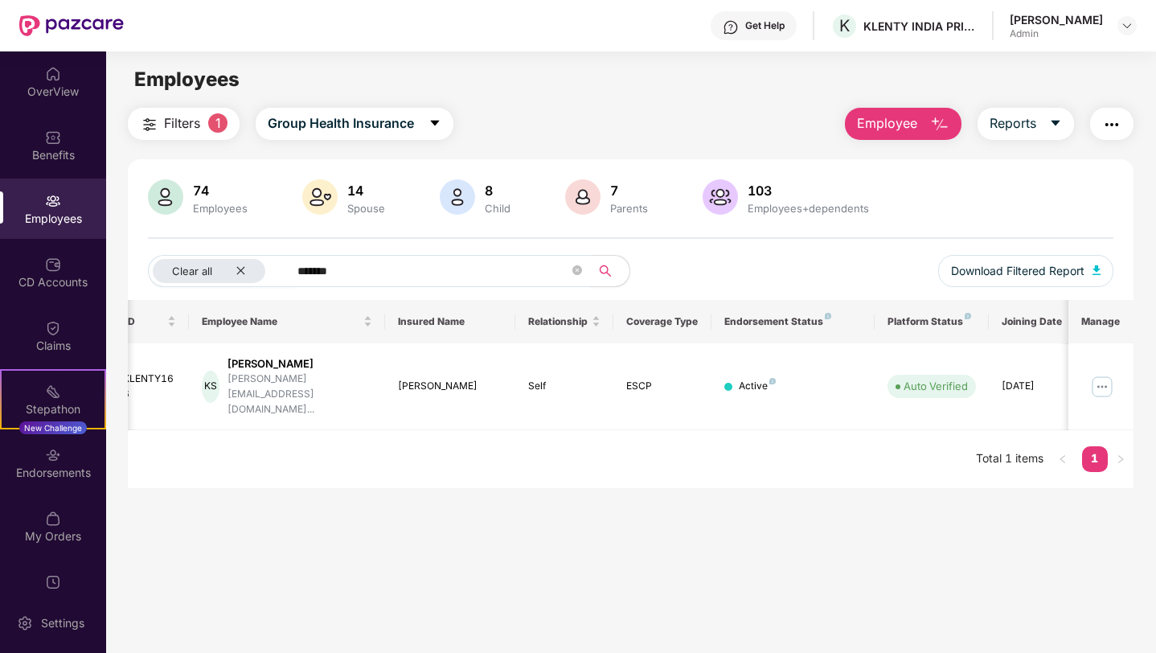
click at [379, 267] on input "*******" at bounding box center [432, 271] width 271 height 24
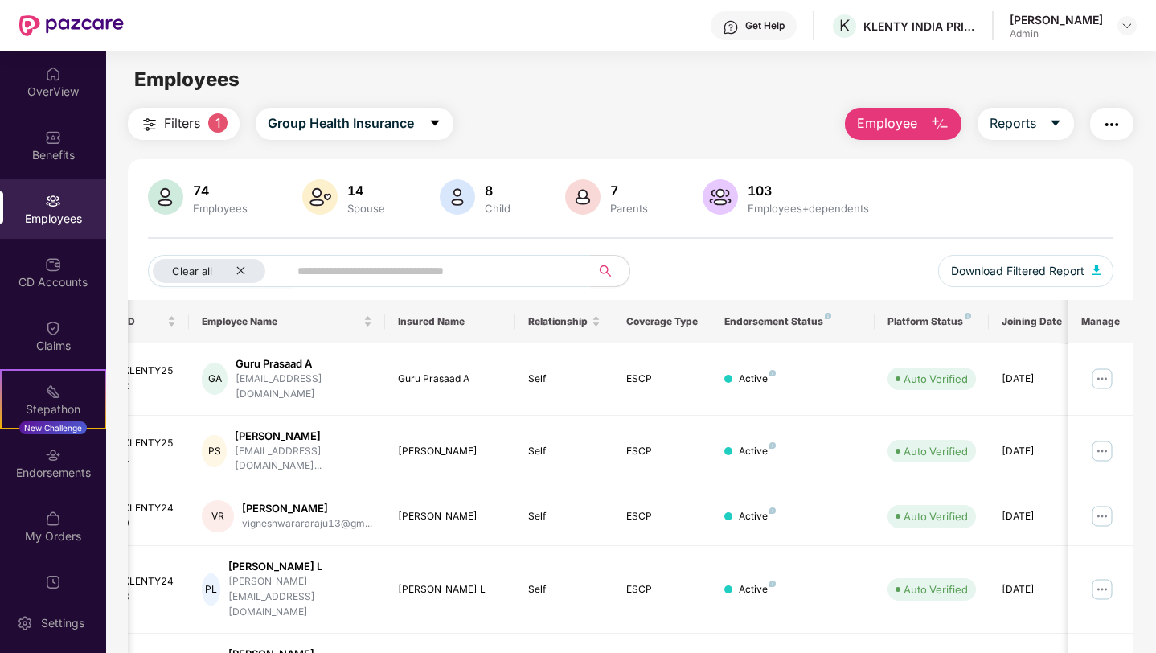
click at [356, 208] on div "Spouse" at bounding box center [366, 208] width 44 height 13
click at [1014, 123] on span "Reports" at bounding box center [1012, 123] width 47 height 20
click at [1122, 124] on button "button" at bounding box center [1111, 124] width 43 height 32
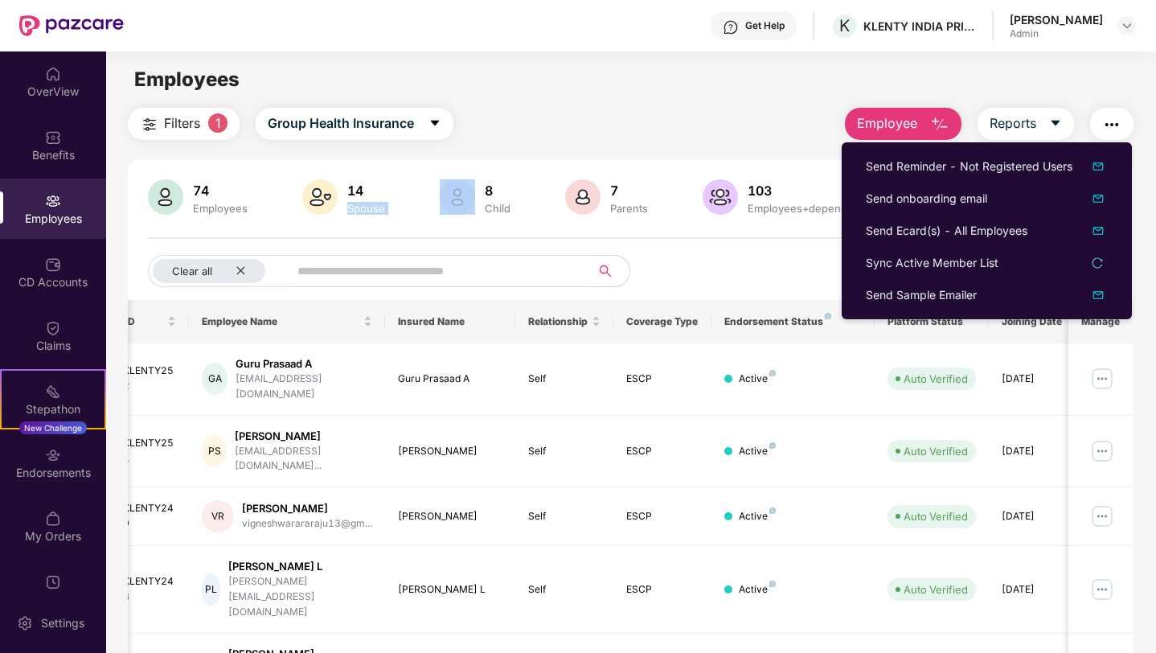
click at [1113, 120] on img "button" at bounding box center [1111, 124] width 19 height 19
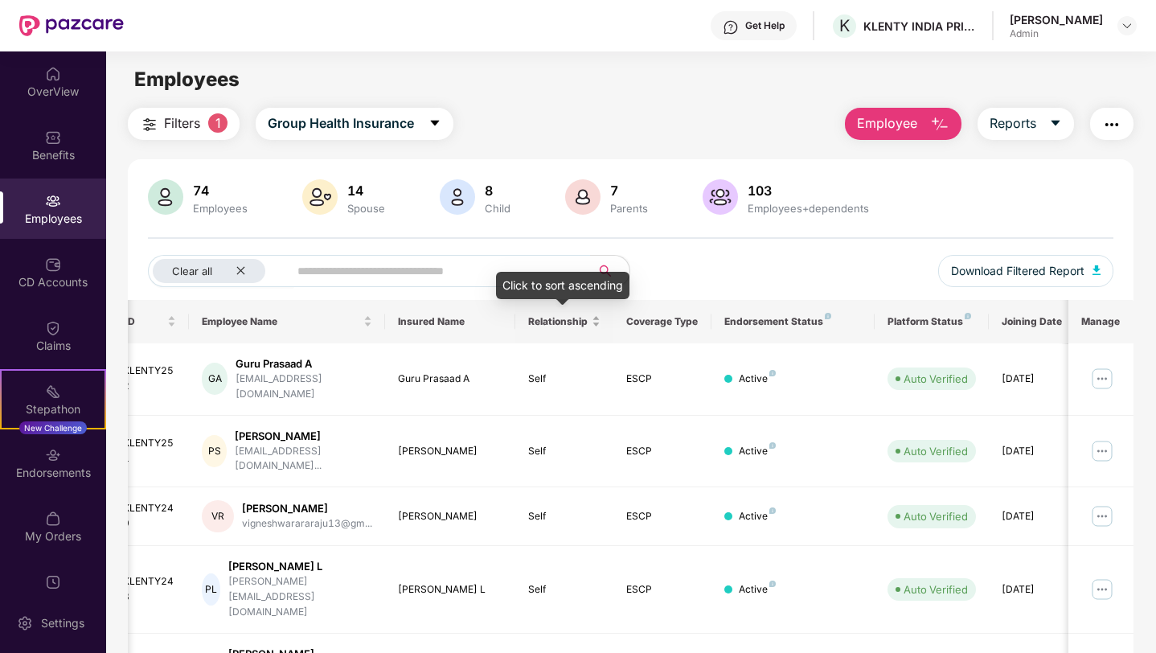
click at [595, 321] on div "Relationship" at bounding box center [564, 320] width 72 height 15
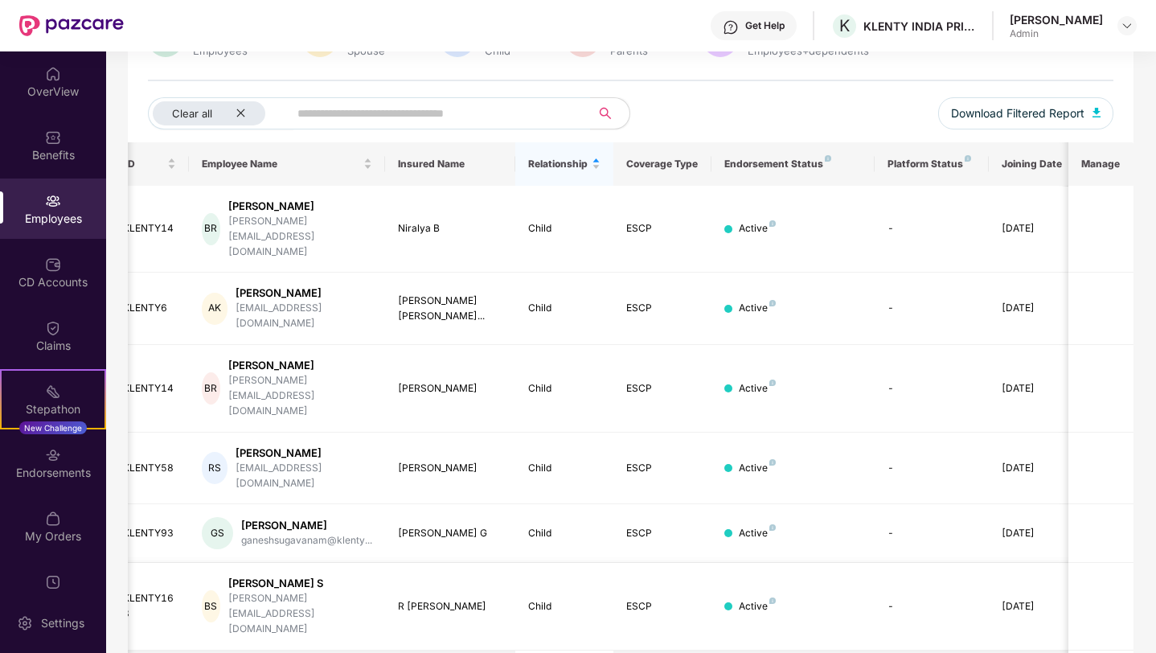
scroll to position [164, 0]
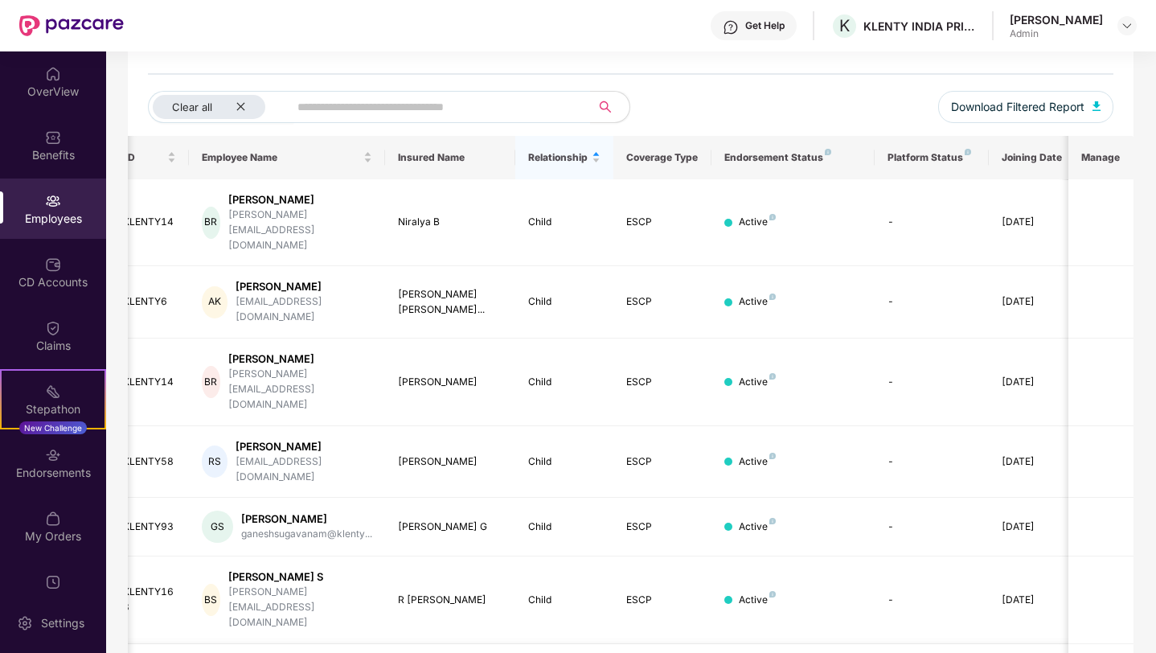
click at [261, 569] on div "[PERSON_NAME] S" at bounding box center [299, 576] width 143 height 15
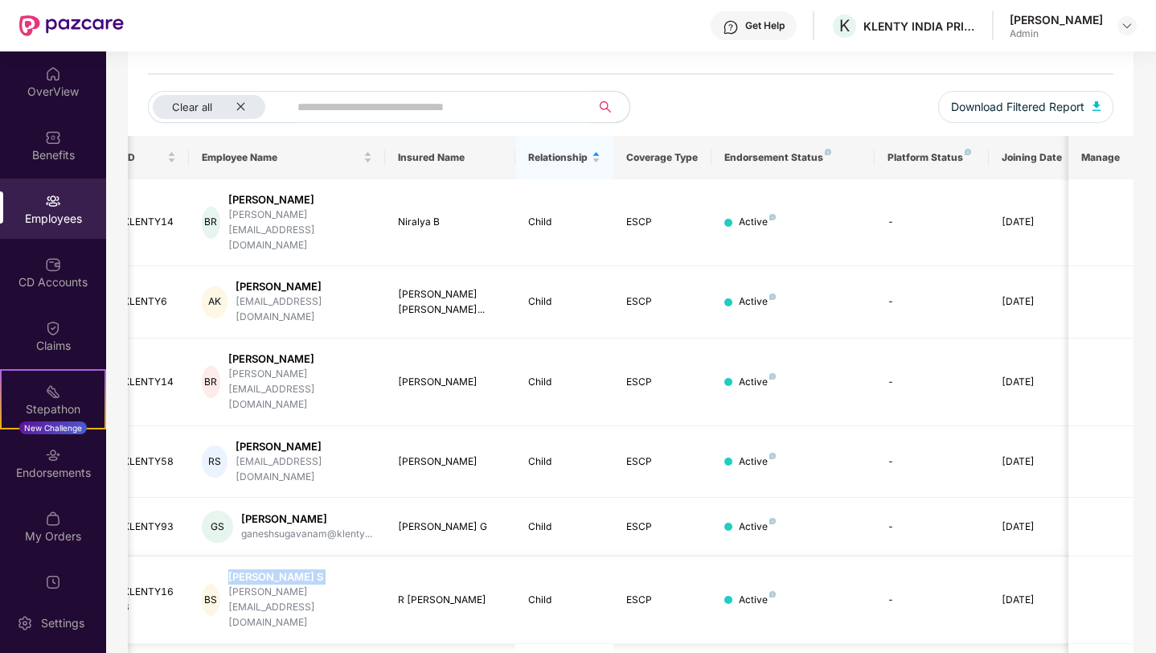
copy div "[PERSON_NAME] S"
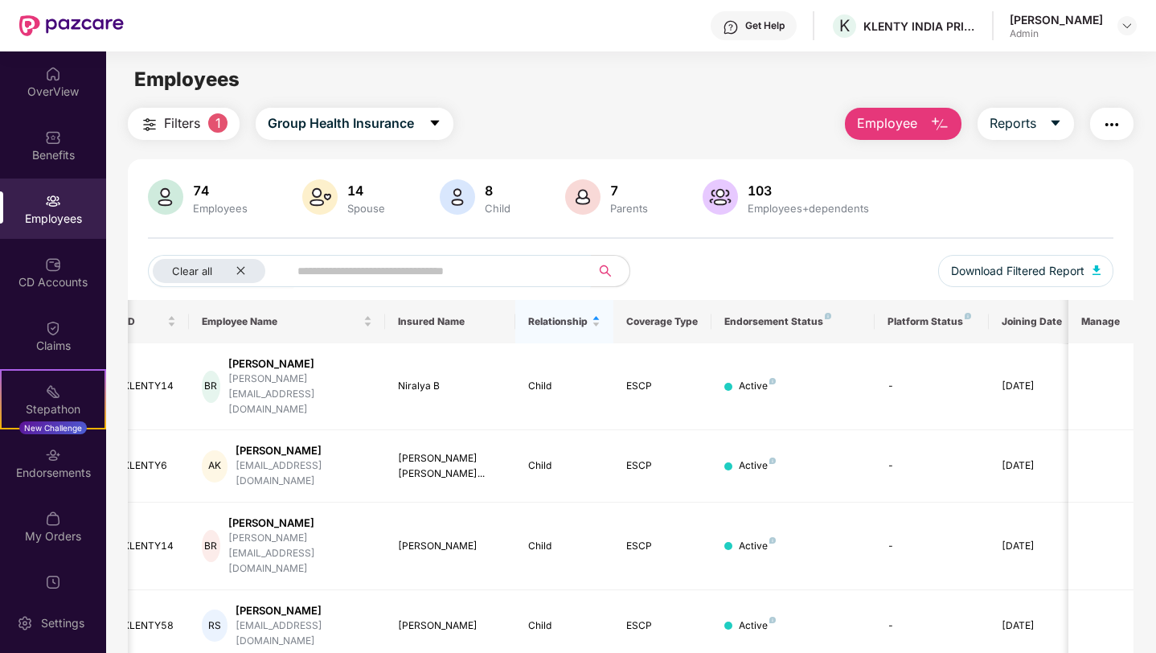
click at [309, 269] on input "text" at bounding box center [432, 271] width 271 height 24
paste input "**********"
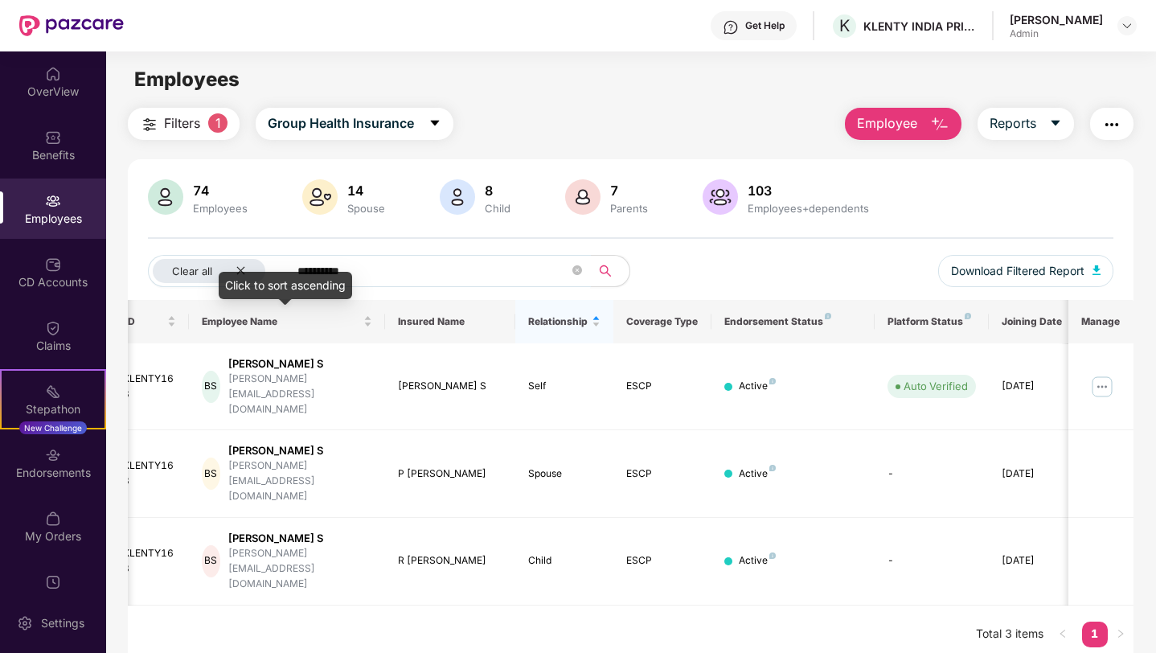
click at [334, 289] on div "Click to sort ascending" at bounding box center [285, 285] width 133 height 27
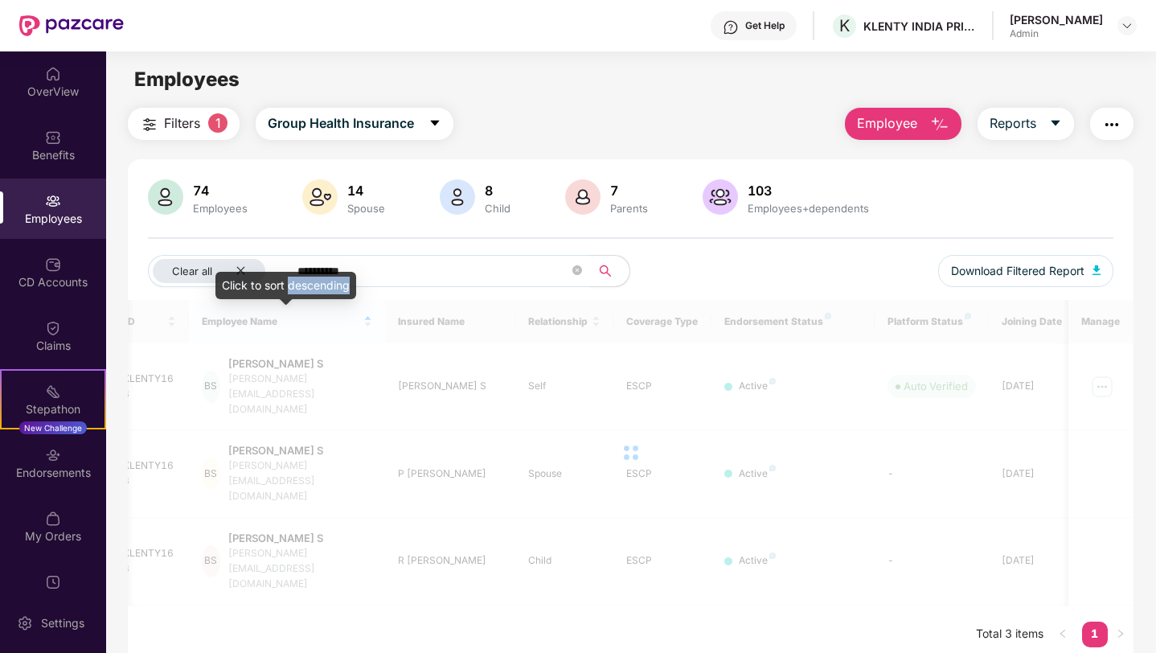
click at [334, 289] on div "Click to sort descending" at bounding box center [285, 285] width 141 height 27
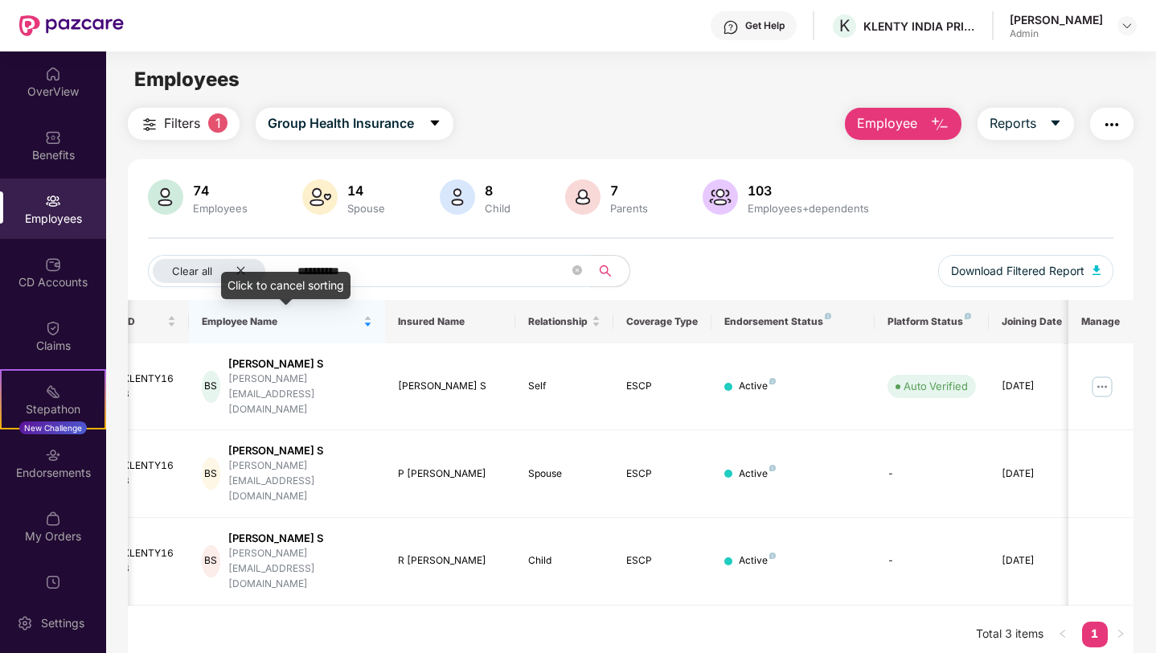
click at [333, 280] on div "Click to cancel sorting" at bounding box center [285, 285] width 129 height 27
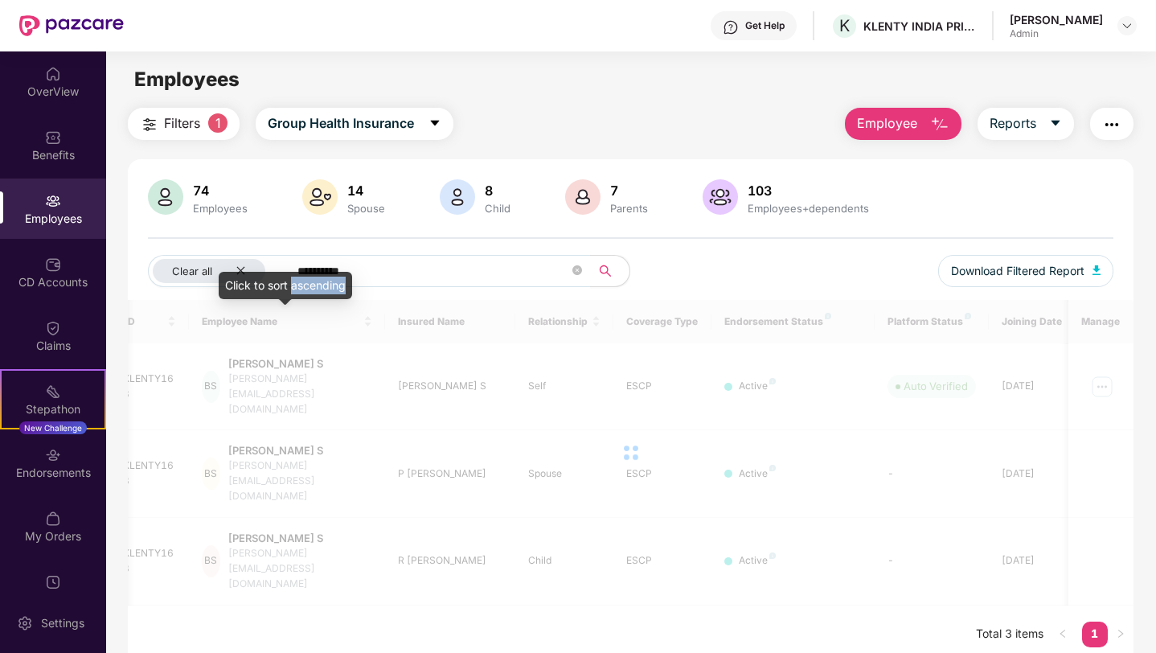
click at [333, 280] on div "Click to sort ascending" at bounding box center [285, 285] width 133 height 27
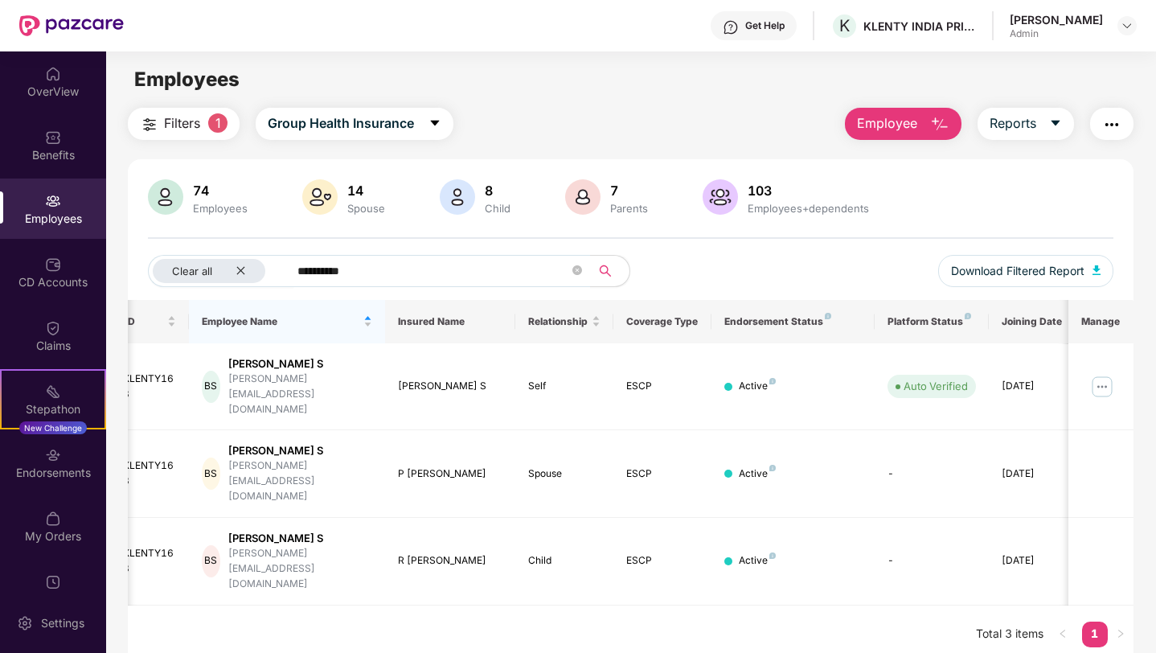
click at [360, 200] on div "14 Spouse" at bounding box center [366, 198] width 51 height 34
click at [236, 272] on icon "close" at bounding box center [240, 270] width 10 height 10
click at [568, 323] on span "Relationship" at bounding box center [558, 321] width 60 height 13
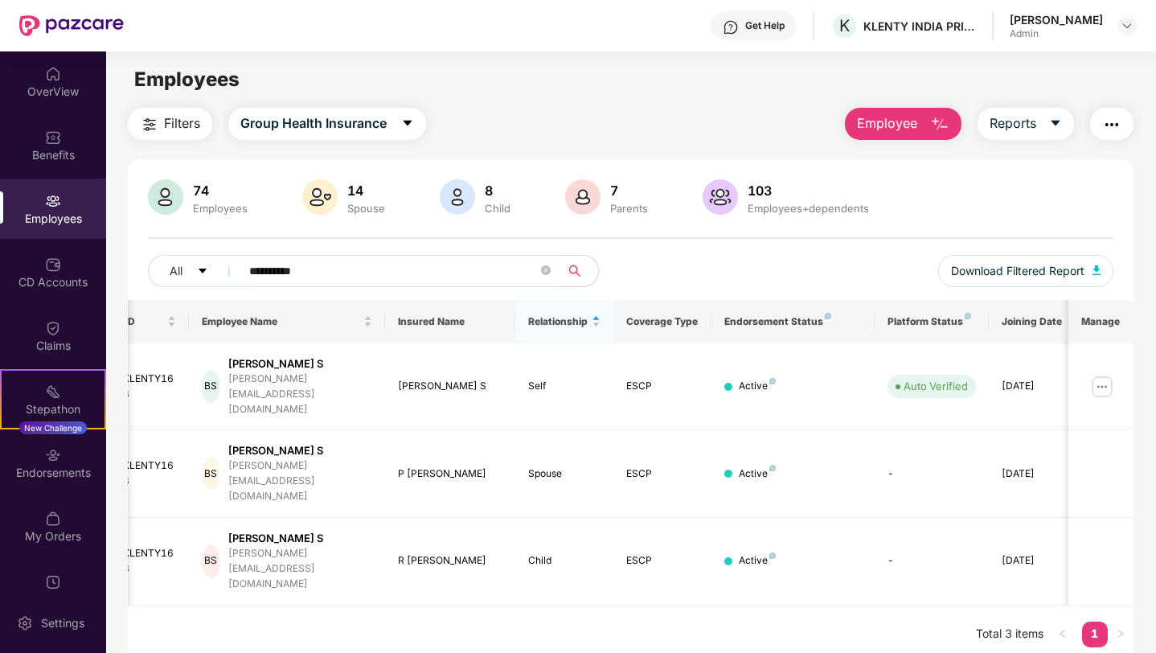
click at [360, 261] on input "**********" at bounding box center [393, 271] width 289 height 24
type input "*"
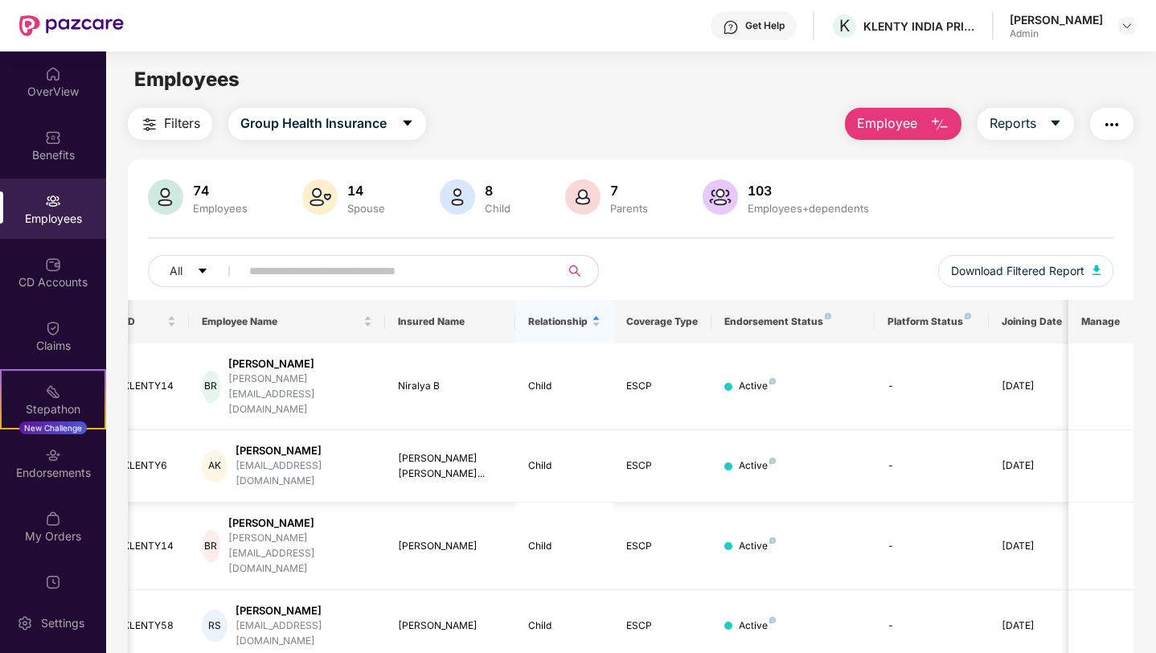
scroll to position [335, 0]
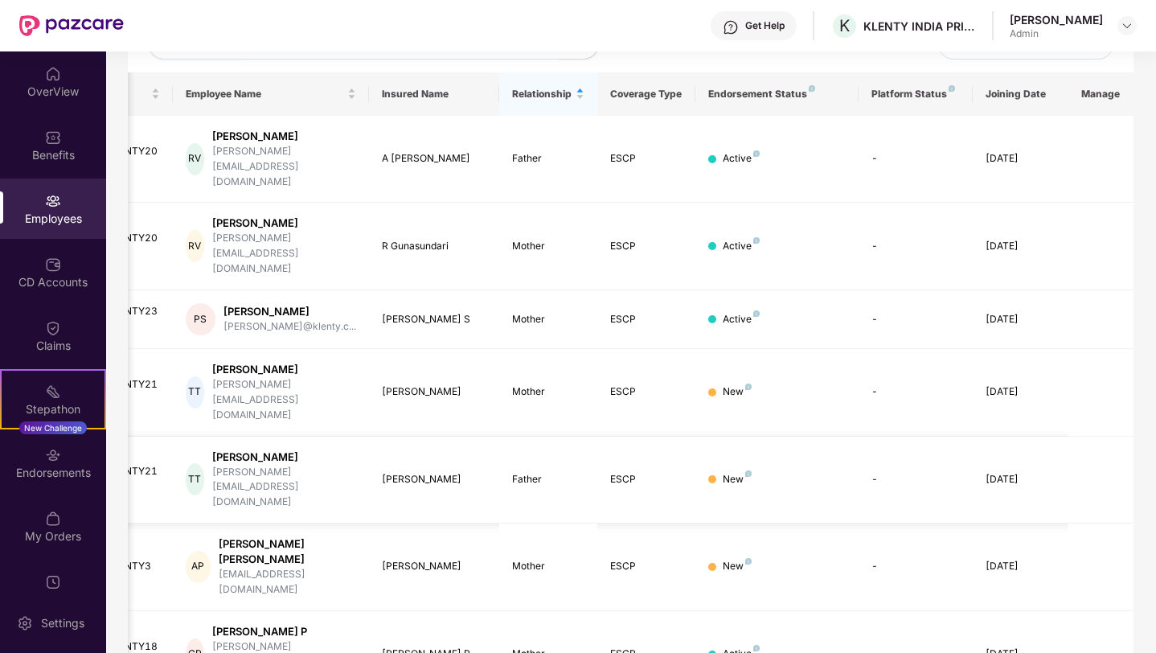
scroll to position [0, 40]
click at [732, 384] on div "New" at bounding box center [734, 391] width 29 height 15
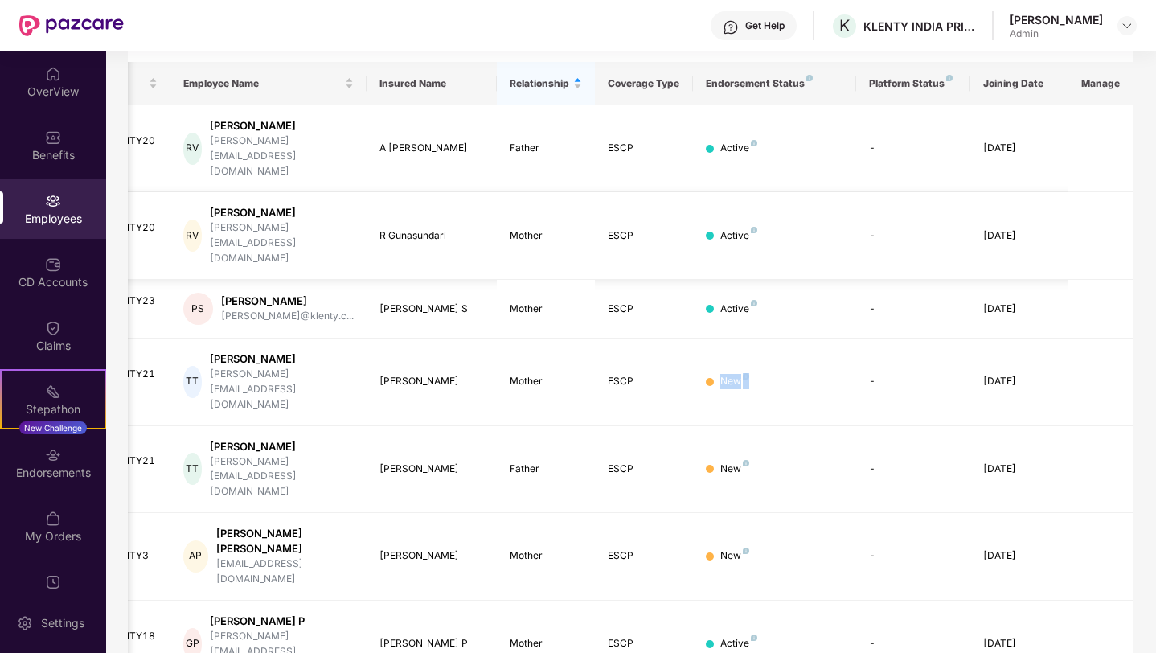
scroll to position [0, 0]
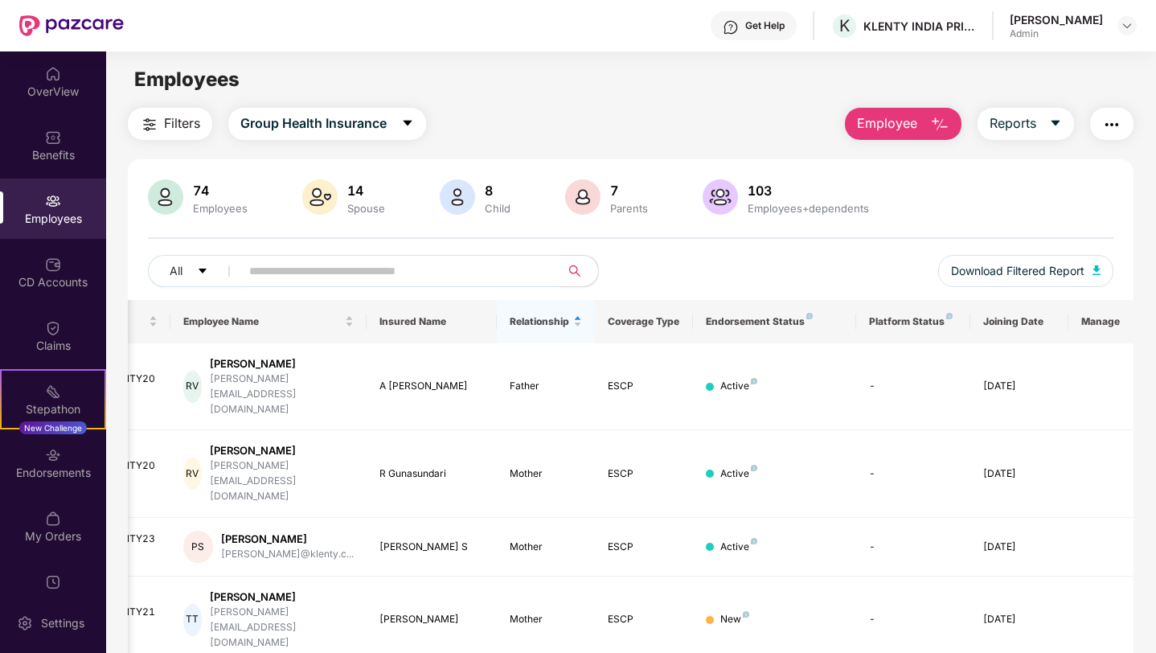
click at [405, 270] on input "text" at bounding box center [393, 271] width 289 height 24
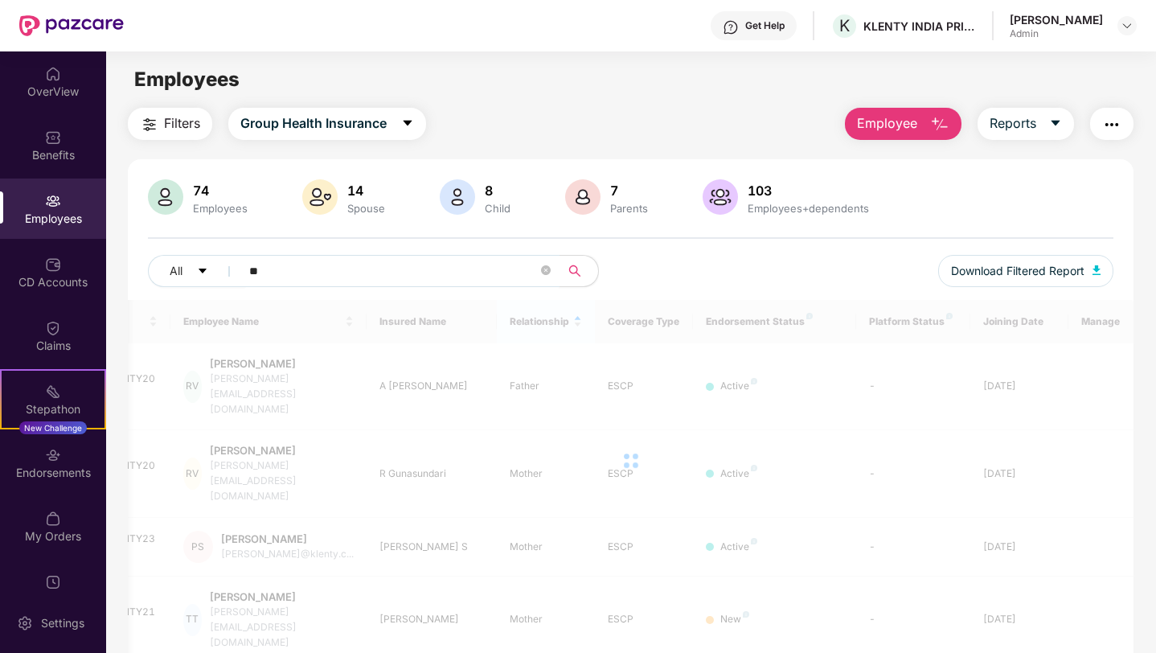
type input "*"
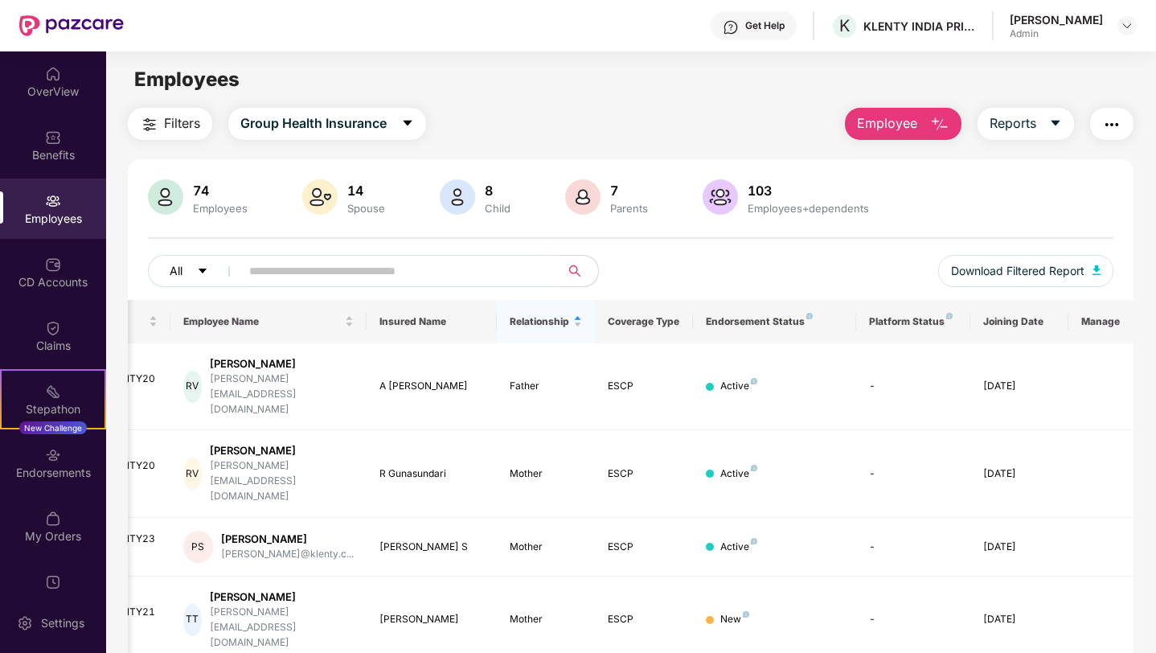
click at [184, 273] on button "All" at bounding box center [197, 271] width 98 height 32
click at [303, 265] on input "text" at bounding box center [393, 271] width 289 height 24
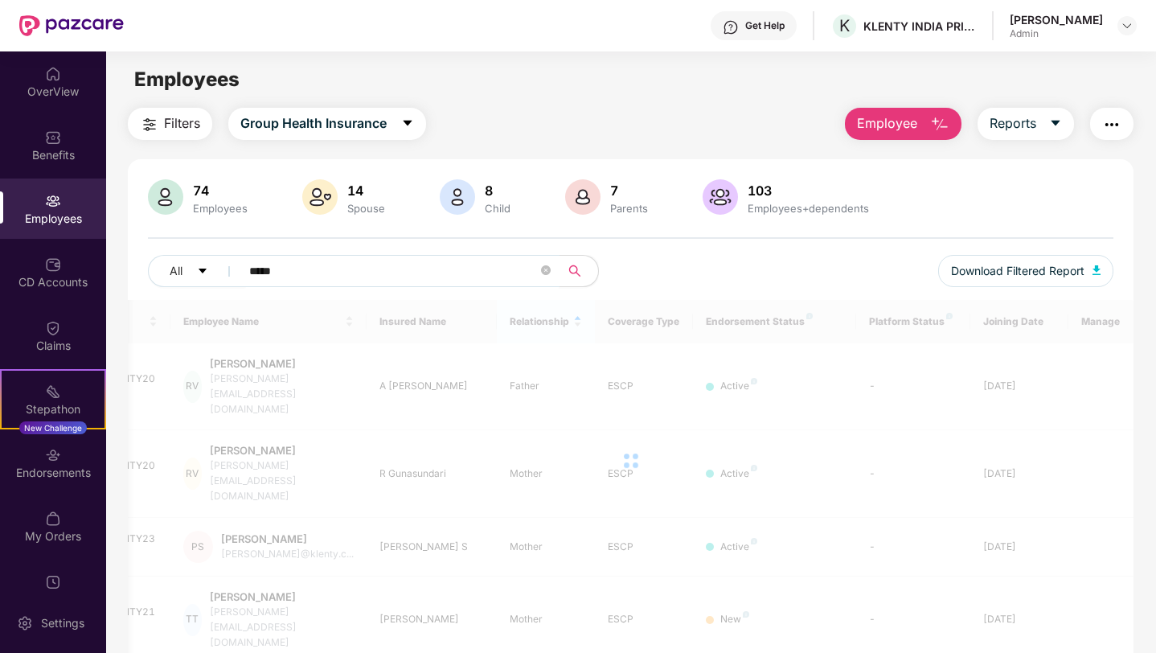
type input "*****"
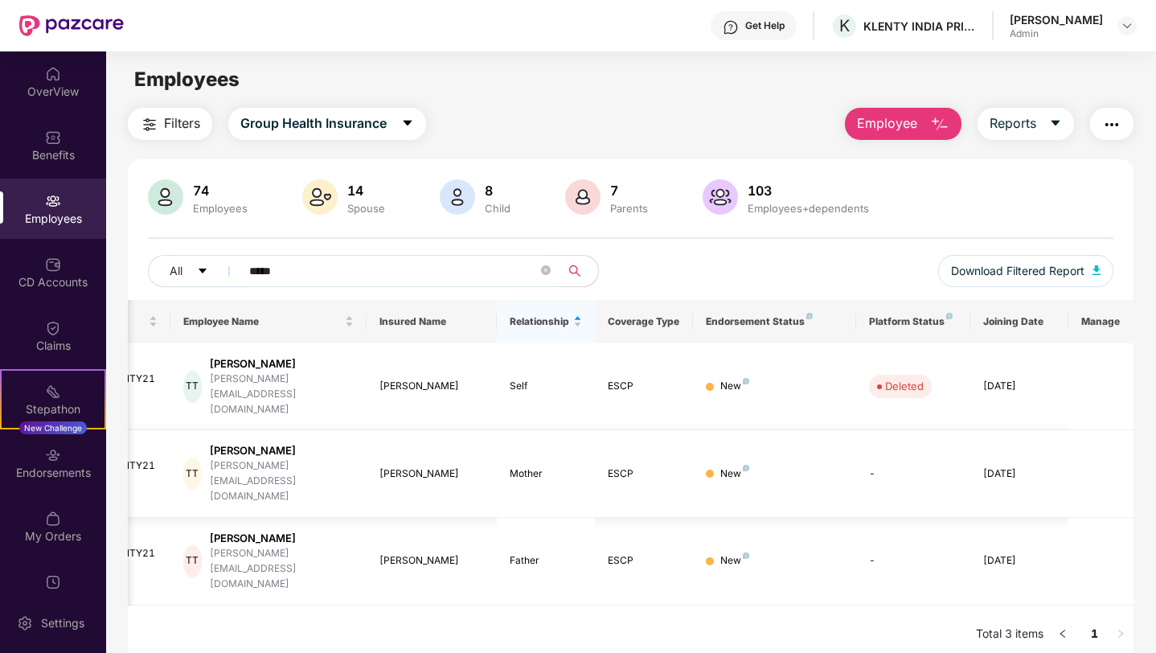
click at [813, 440] on td "New" at bounding box center [774, 474] width 163 height 88
click at [55, 145] on img at bounding box center [53, 137] width 16 height 16
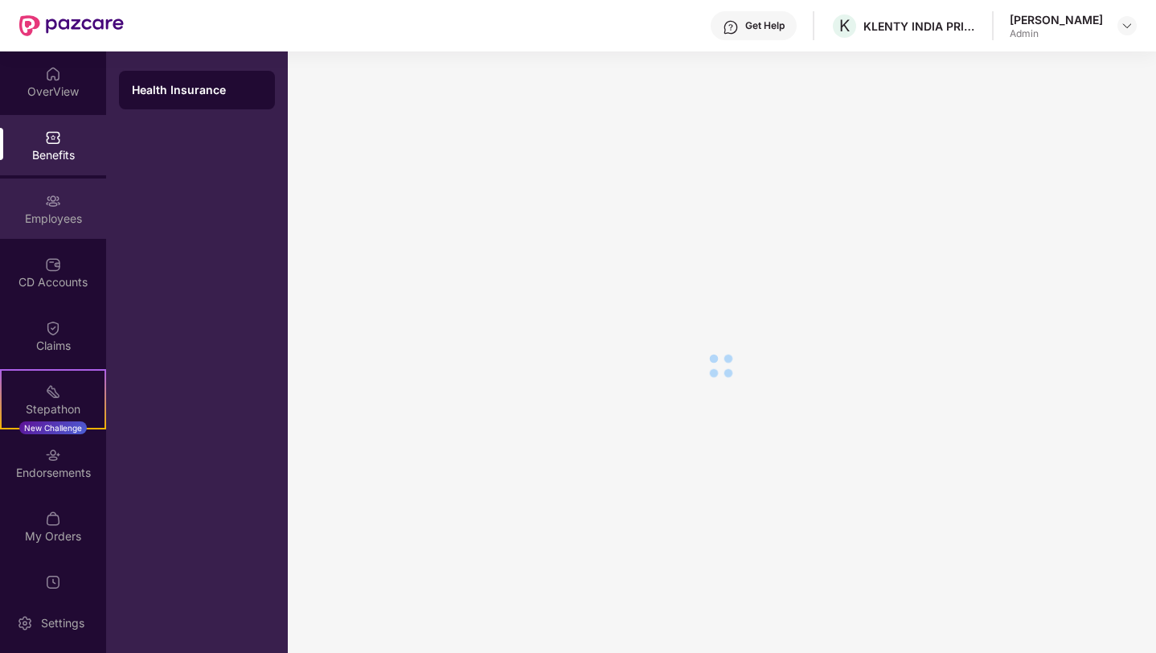
click at [55, 189] on div "Employees" at bounding box center [53, 208] width 106 height 60
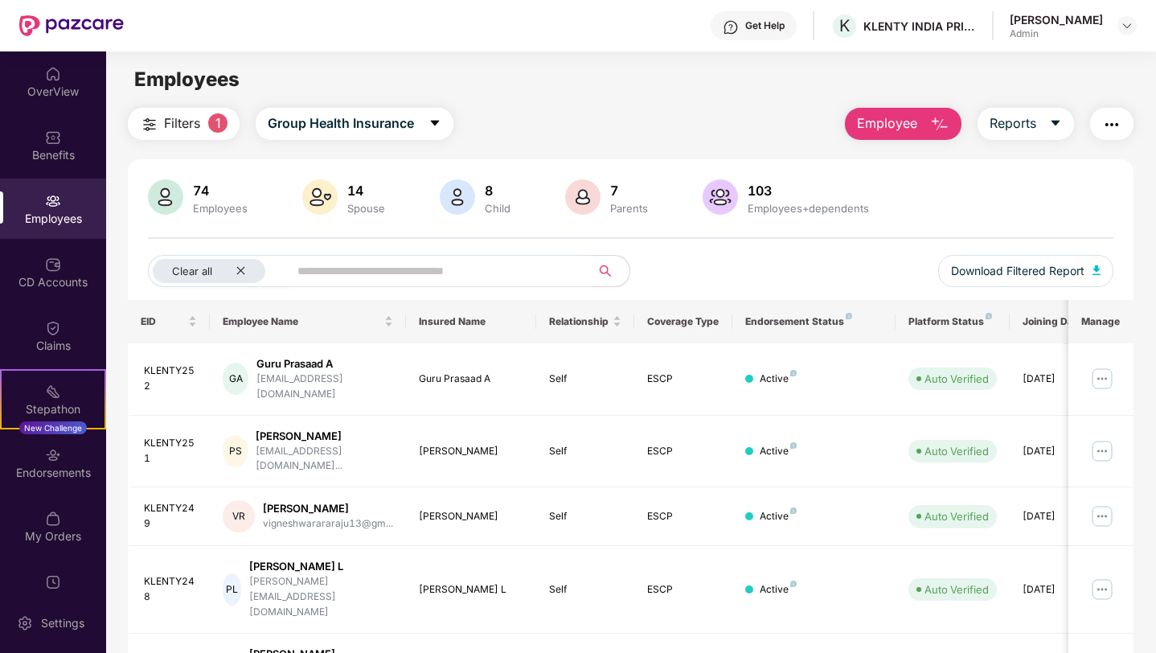
click at [352, 260] on input "text" at bounding box center [432, 271] width 271 height 24
click at [392, 278] on input "text" at bounding box center [432, 271] width 271 height 24
type input "*****"
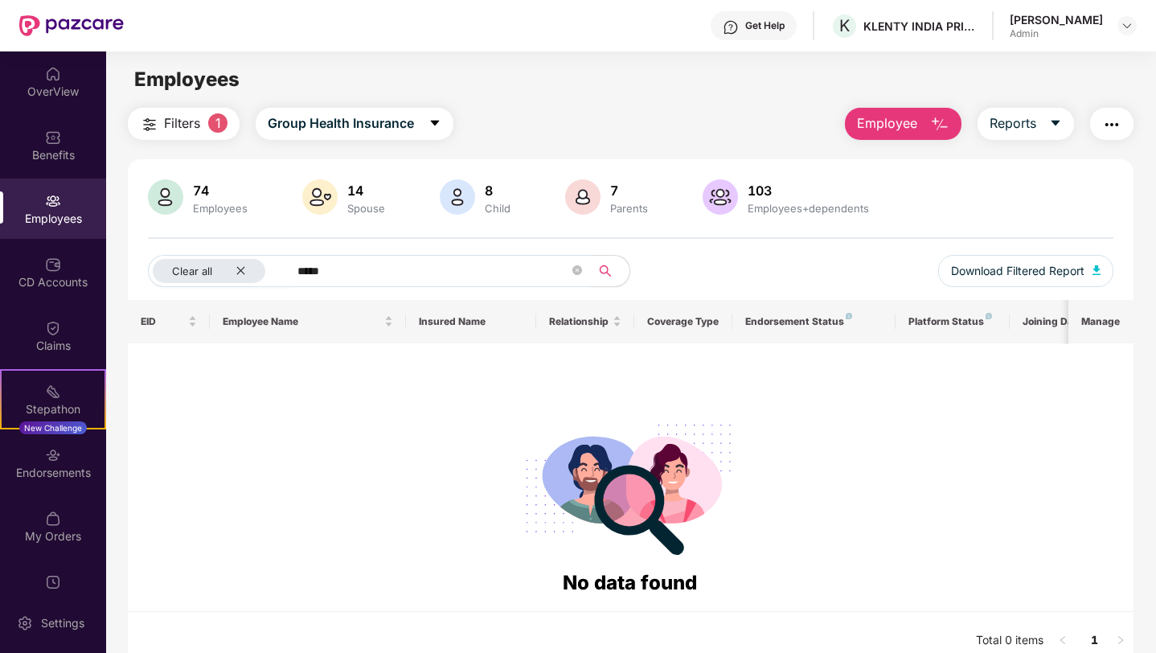
click at [330, 268] on input "*****" at bounding box center [432, 271] width 271 height 24
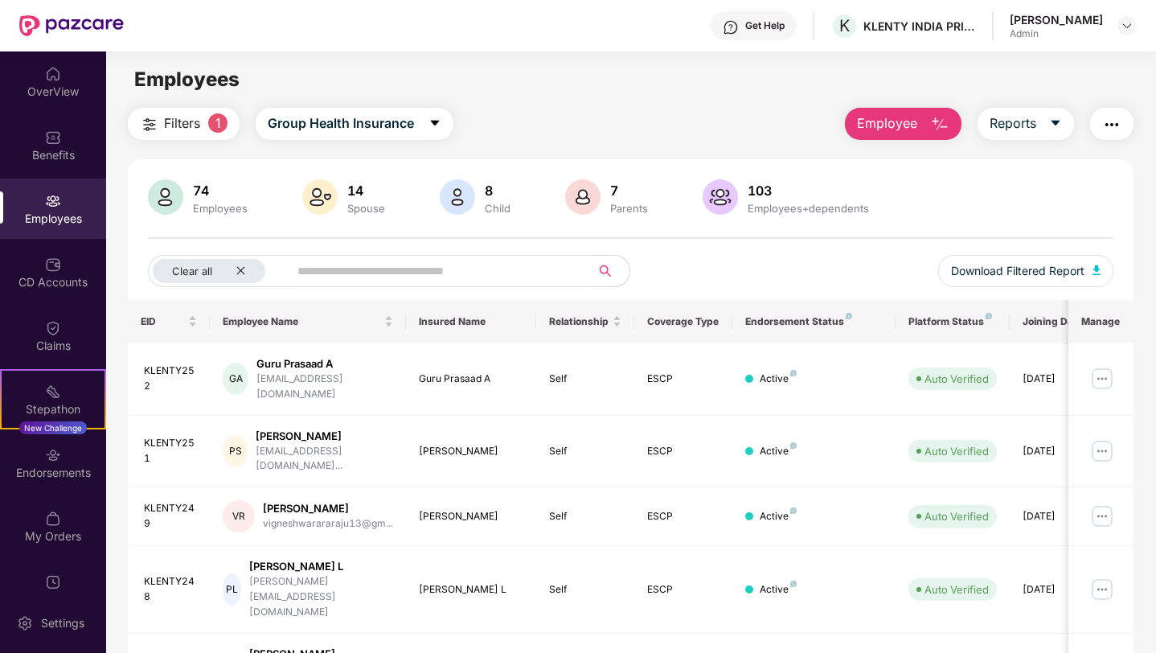
click at [57, 211] on div "Employees" at bounding box center [53, 219] width 106 height 16
click at [366, 267] on input "text" at bounding box center [432, 271] width 271 height 24
type input "*****"
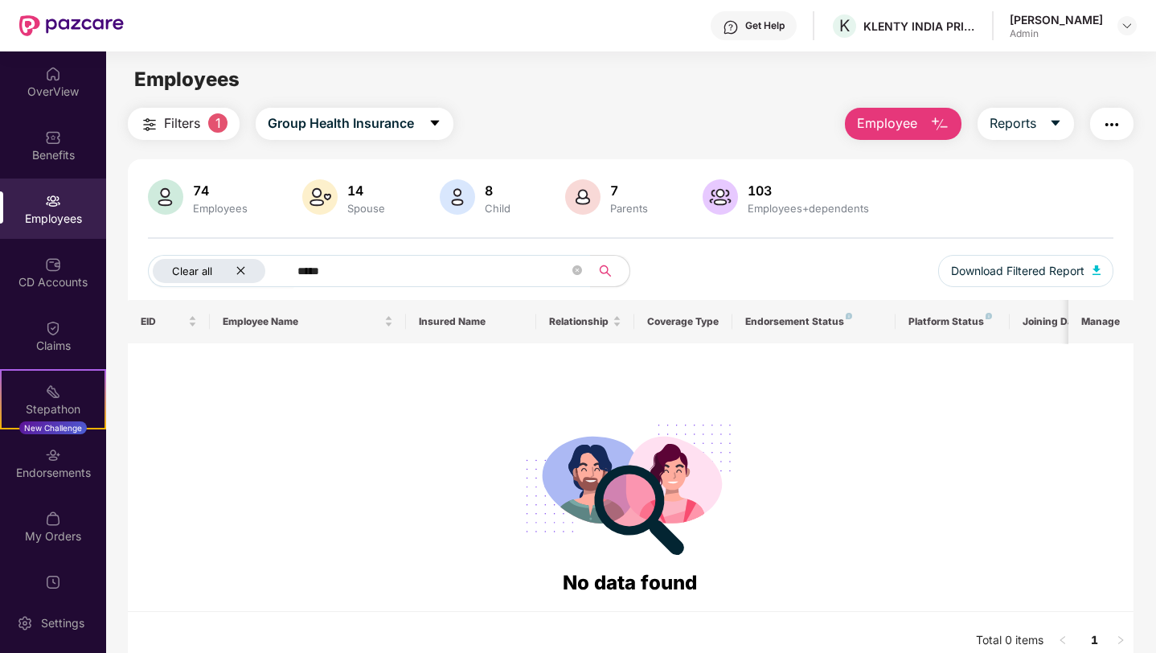
click at [235, 264] on div "Clear all" at bounding box center [209, 271] width 113 height 24
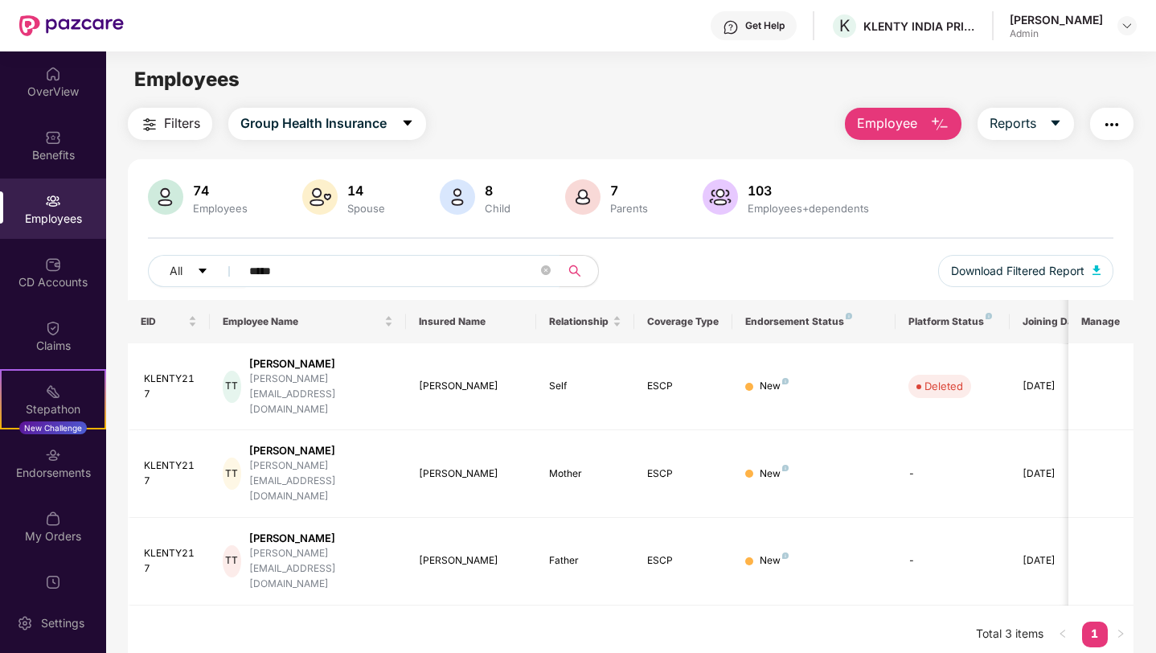
click at [274, 273] on input "*****" at bounding box center [393, 271] width 289 height 24
click at [289, 274] on input "*****" at bounding box center [393, 271] width 289 height 24
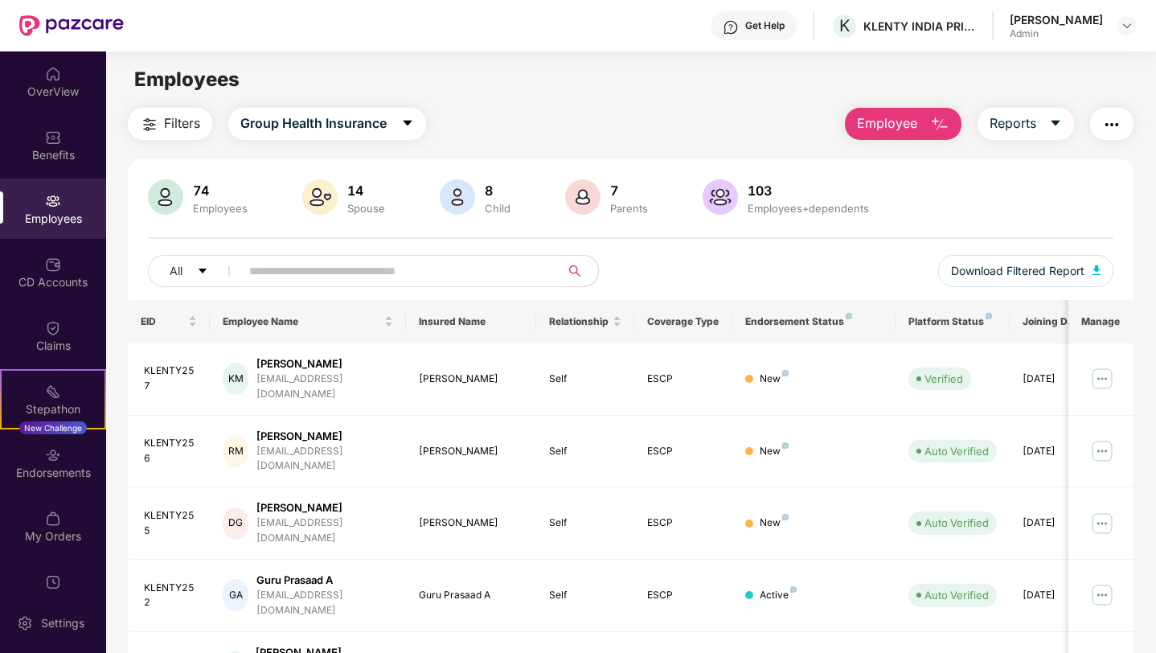
click at [148, 127] on img "button" at bounding box center [149, 124] width 19 height 19
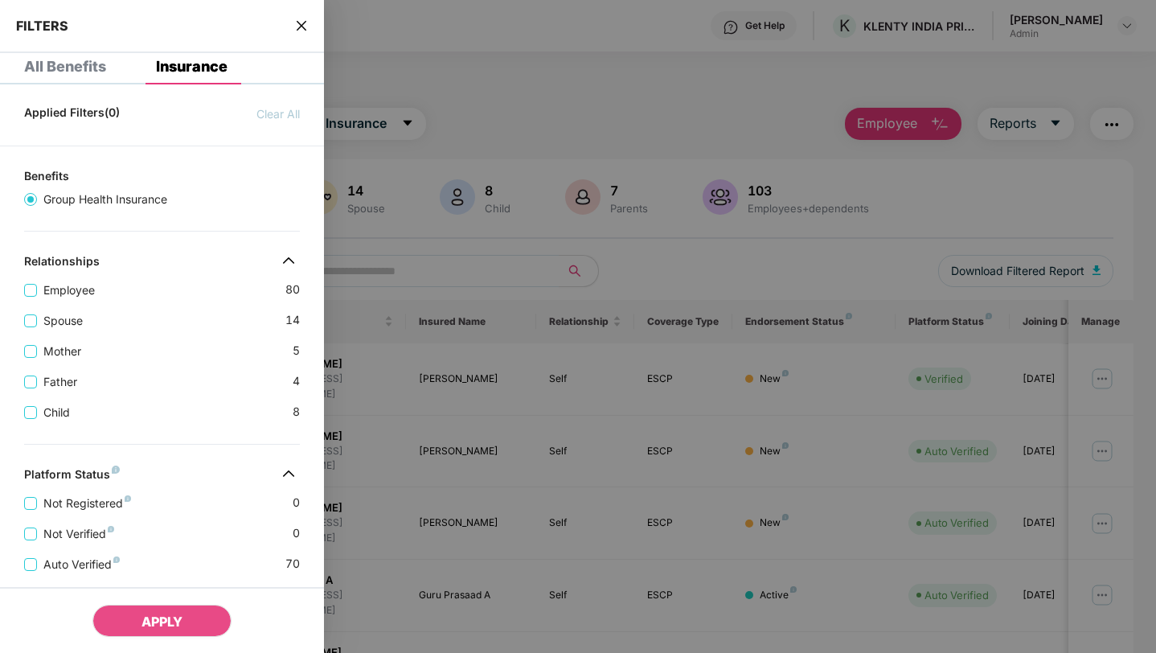
scroll to position [22, 0]
click at [46, 383] on span "Father" at bounding box center [60, 380] width 47 height 18
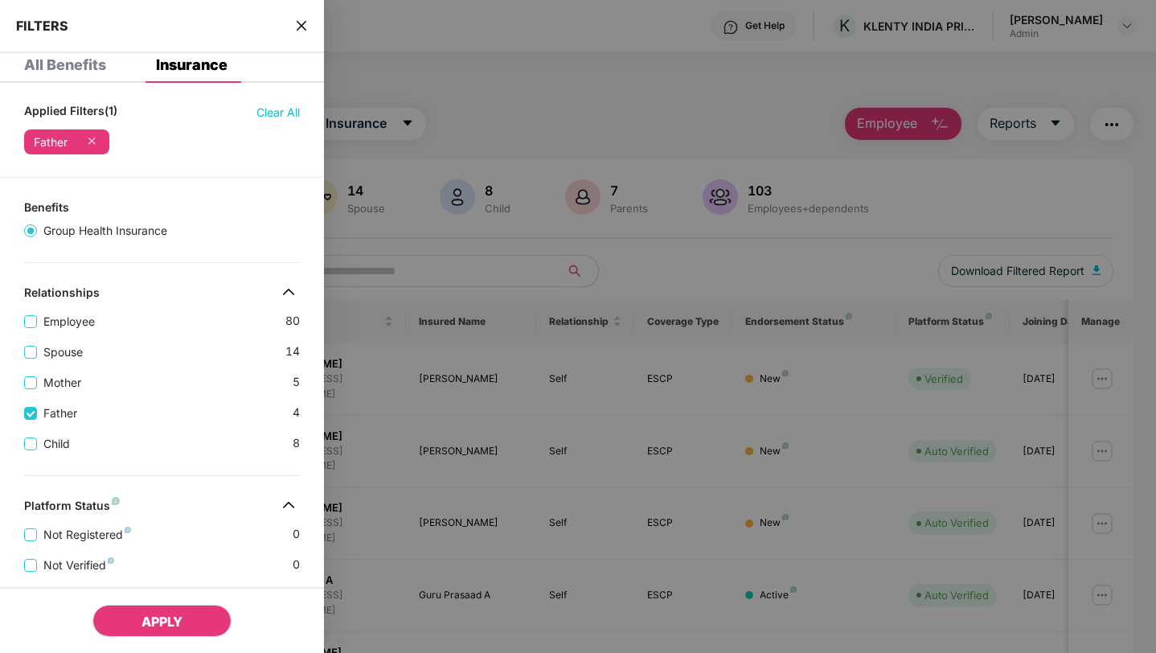
click at [152, 613] on span "APPLY" at bounding box center [161, 621] width 41 height 16
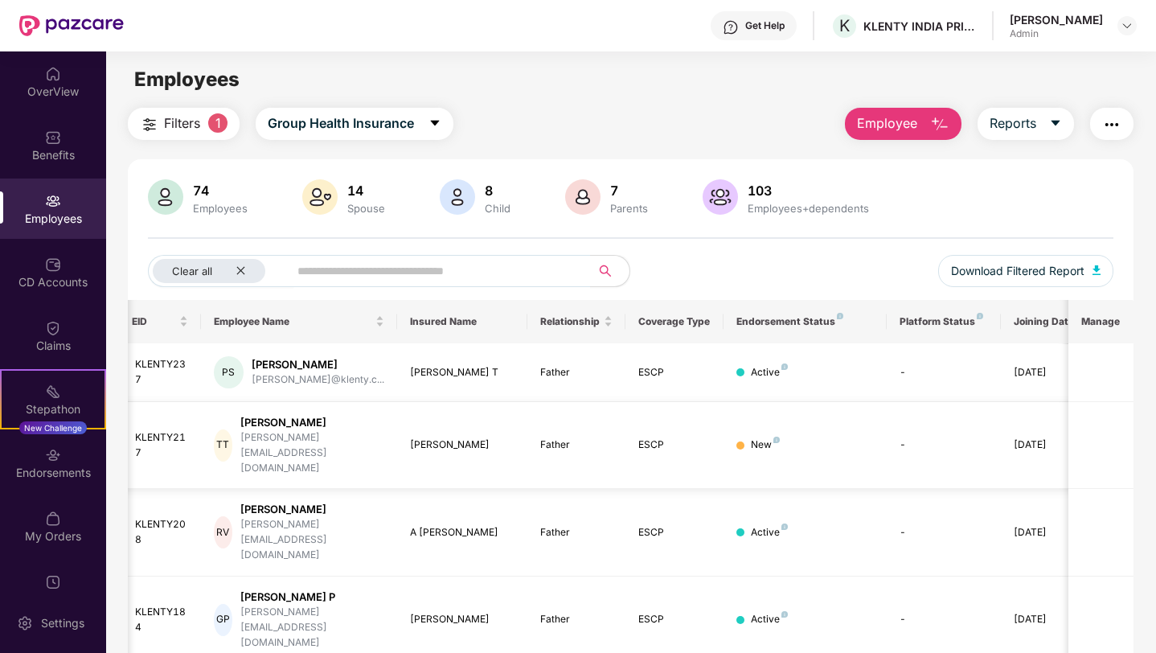
scroll to position [0, 6]
click at [175, 127] on span "Filters" at bounding box center [182, 123] width 36 height 20
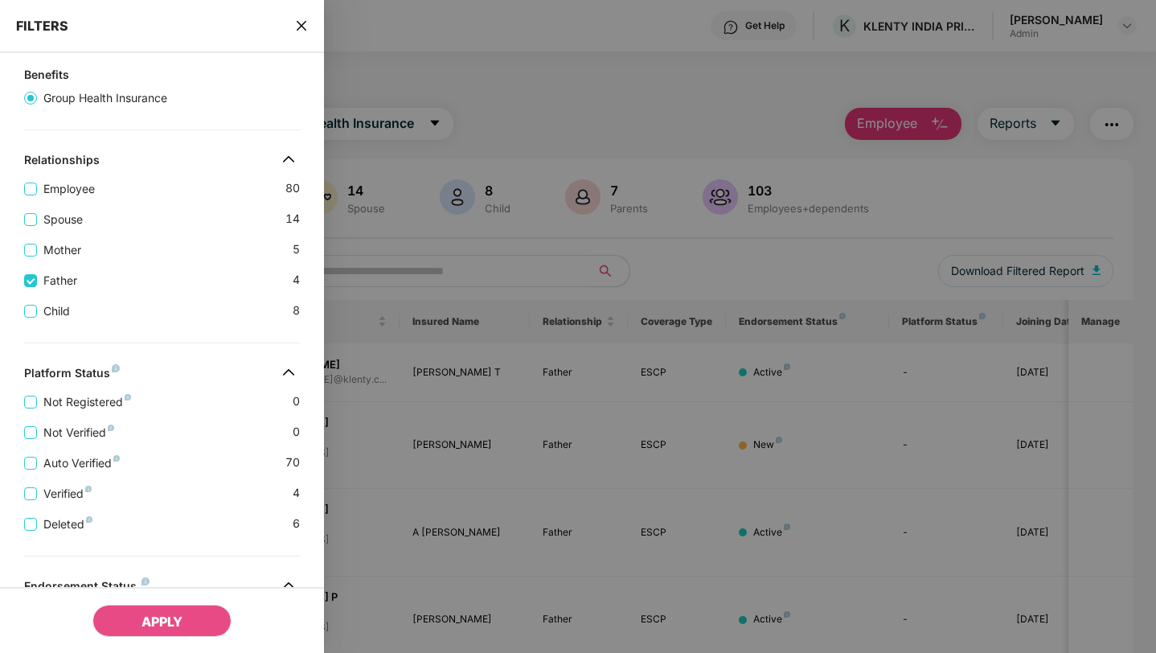
scroll to position [368, 0]
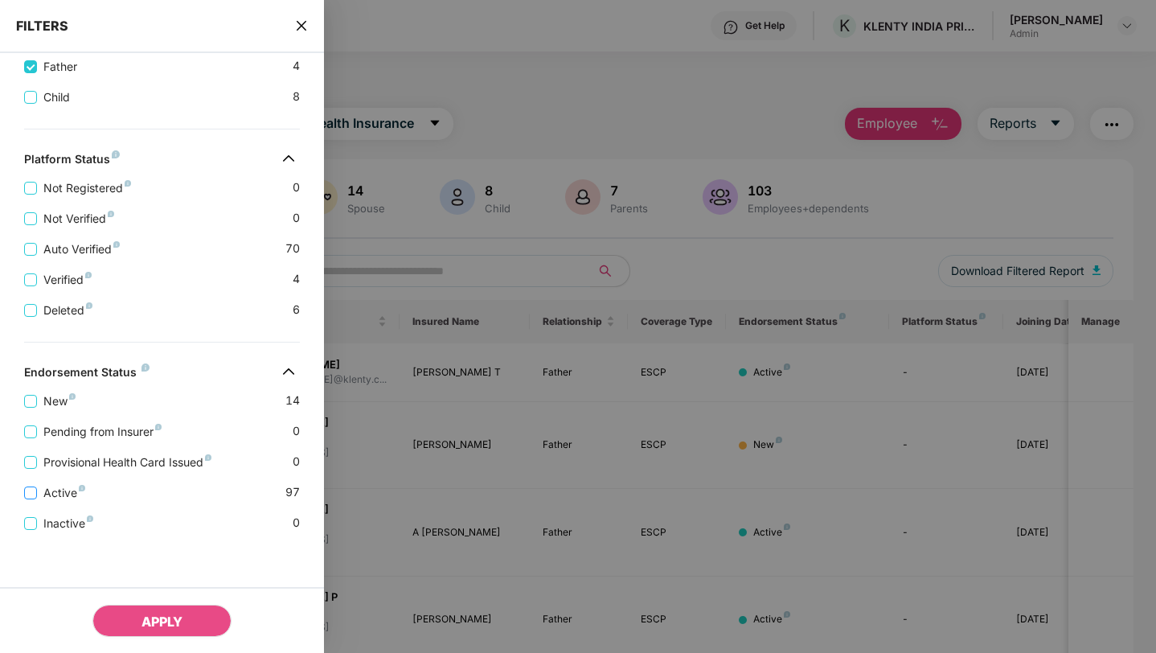
click at [57, 493] on span "Active" at bounding box center [64, 493] width 55 height 18
click at [152, 612] on button "APPLY" at bounding box center [161, 620] width 139 height 32
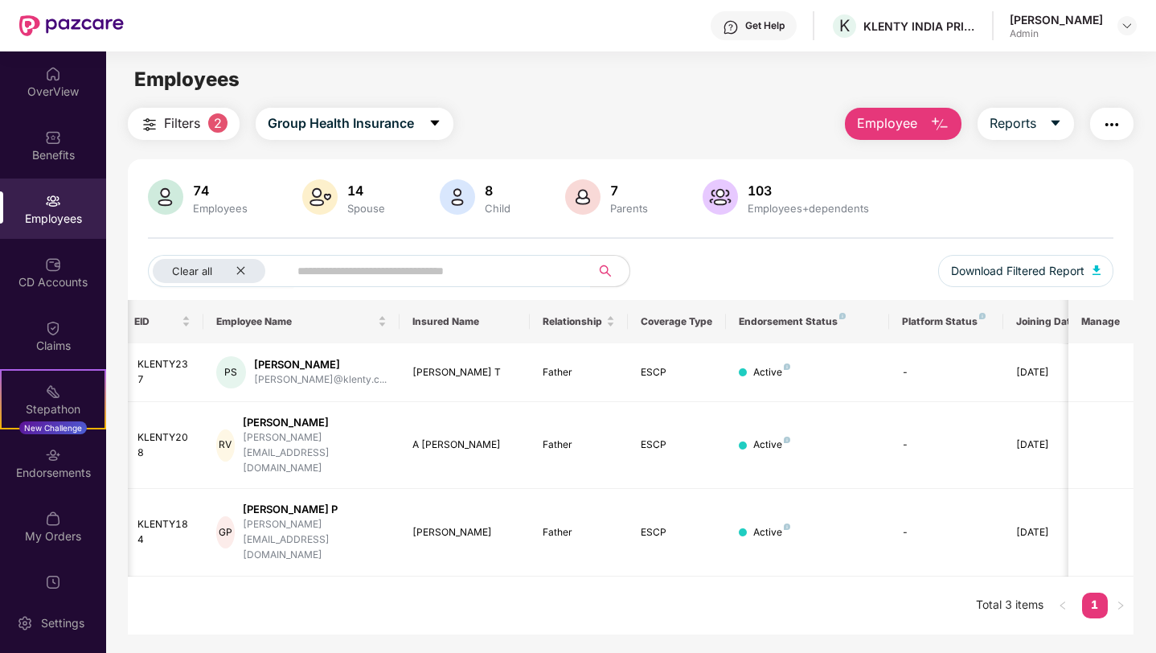
click at [178, 120] on span "Filters" at bounding box center [182, 123] width 36 height 20
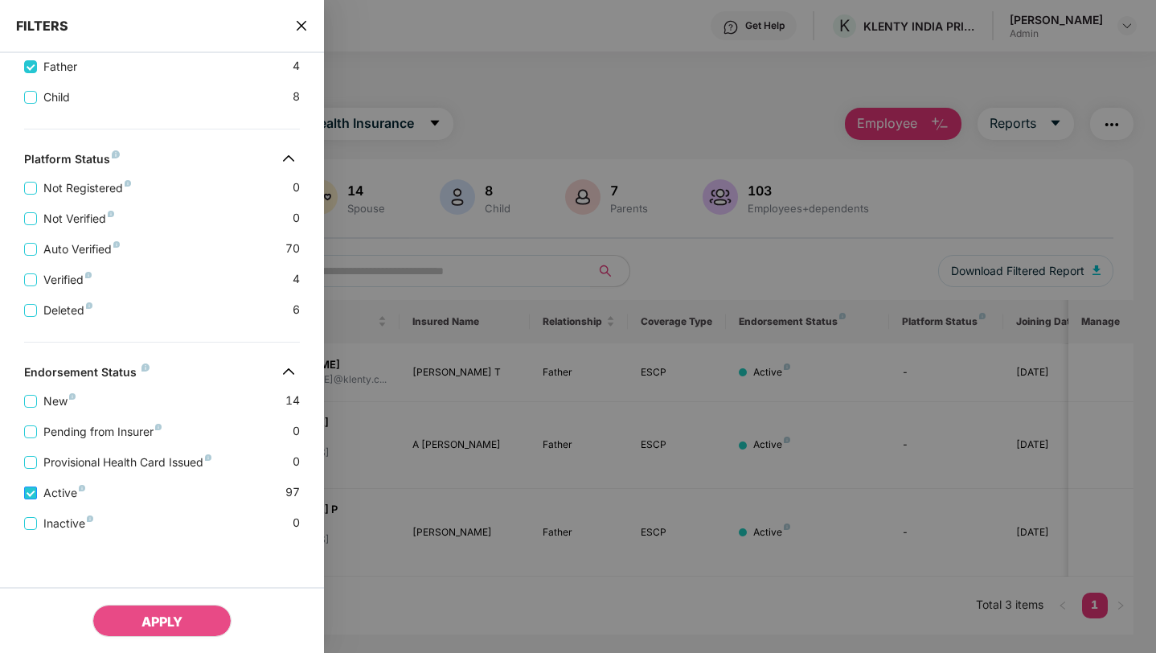
click at [47, 495] on span "Active" at bounding box center [64, 493] width 55 height 18
click at [56, 393] on span "New" at bounding box center [59, 401] width 45 height 18
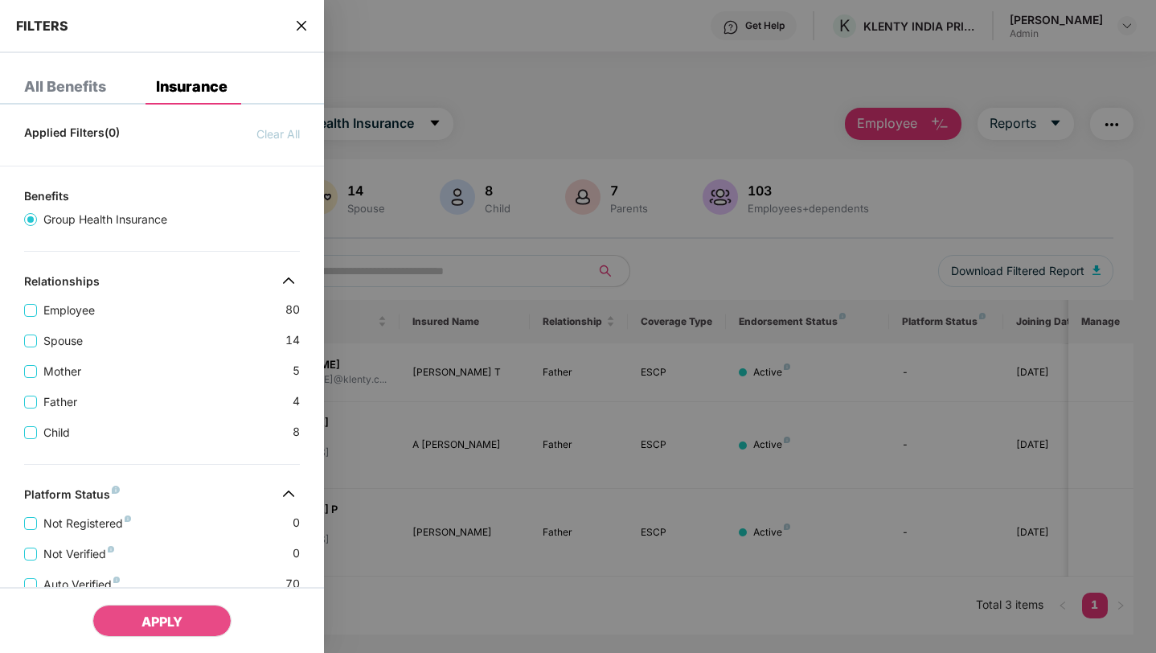
scroll to position [335, 0]
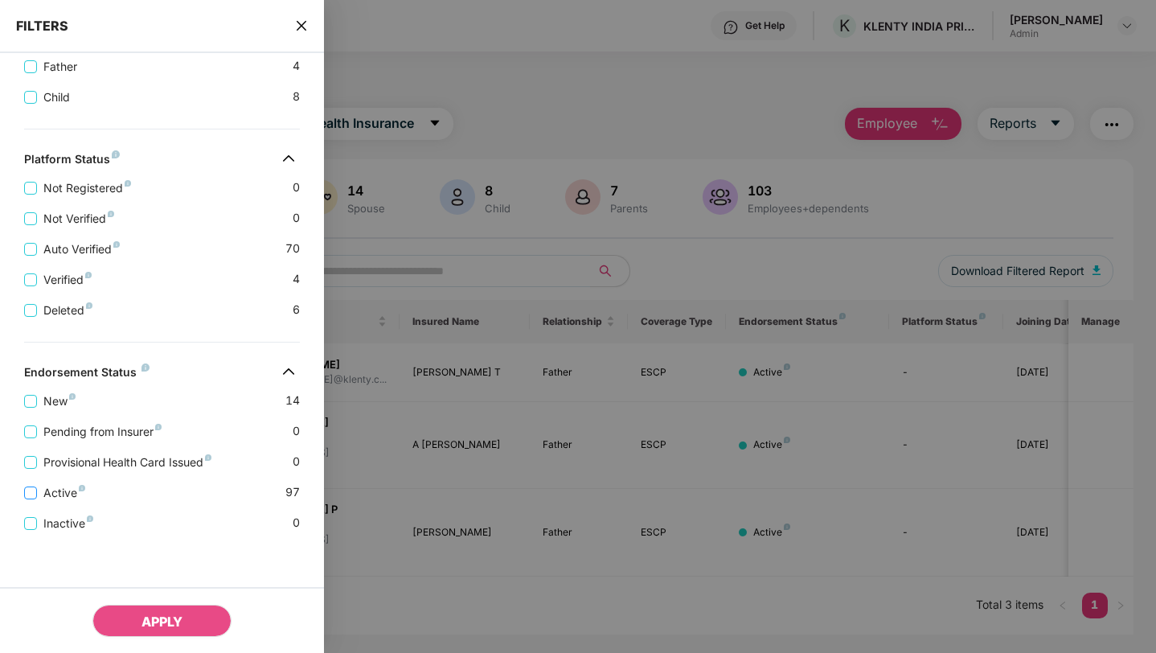
click at [68, 489] on span "Active" at bounding box center [64, 493] width 55 height 18
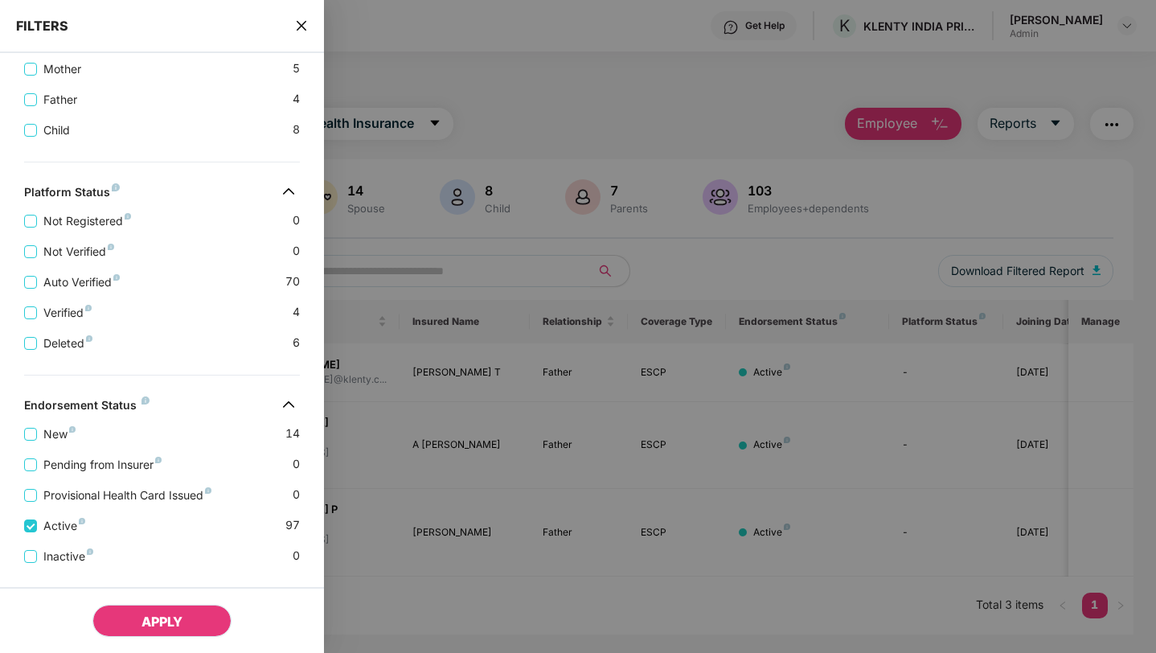
click at [158, 614] on span "APPLY" at bounding box center [161, 621] width 41 height 16
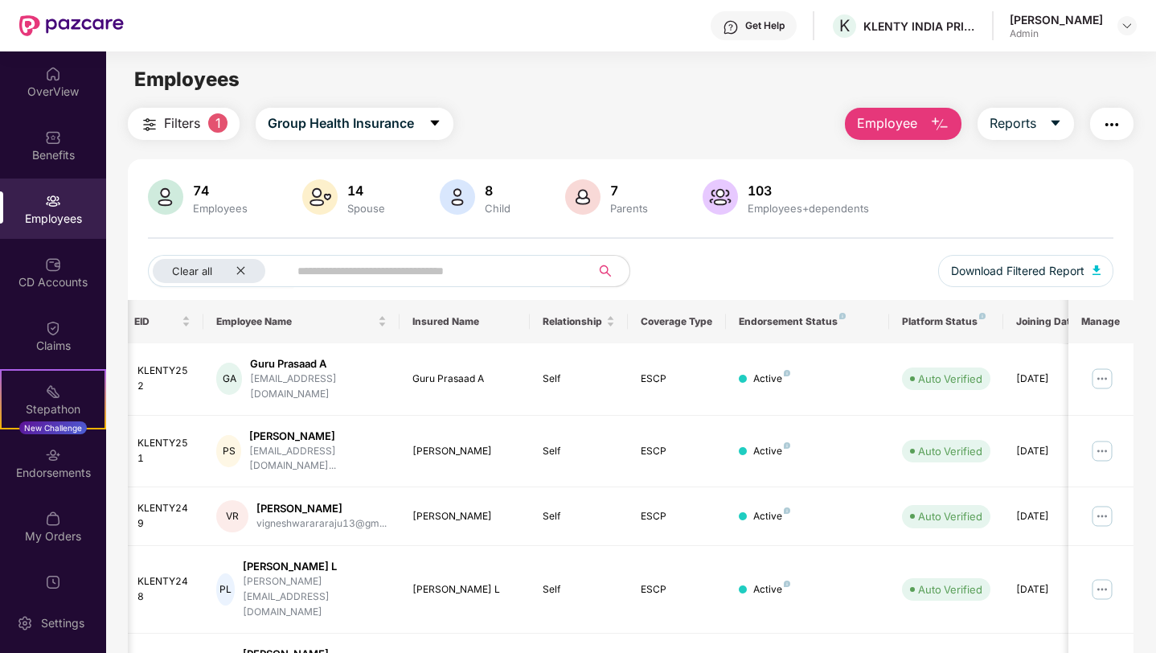
click at [194, 127] on span "Filters" at bounding box center [182, 123] width 36 height 20
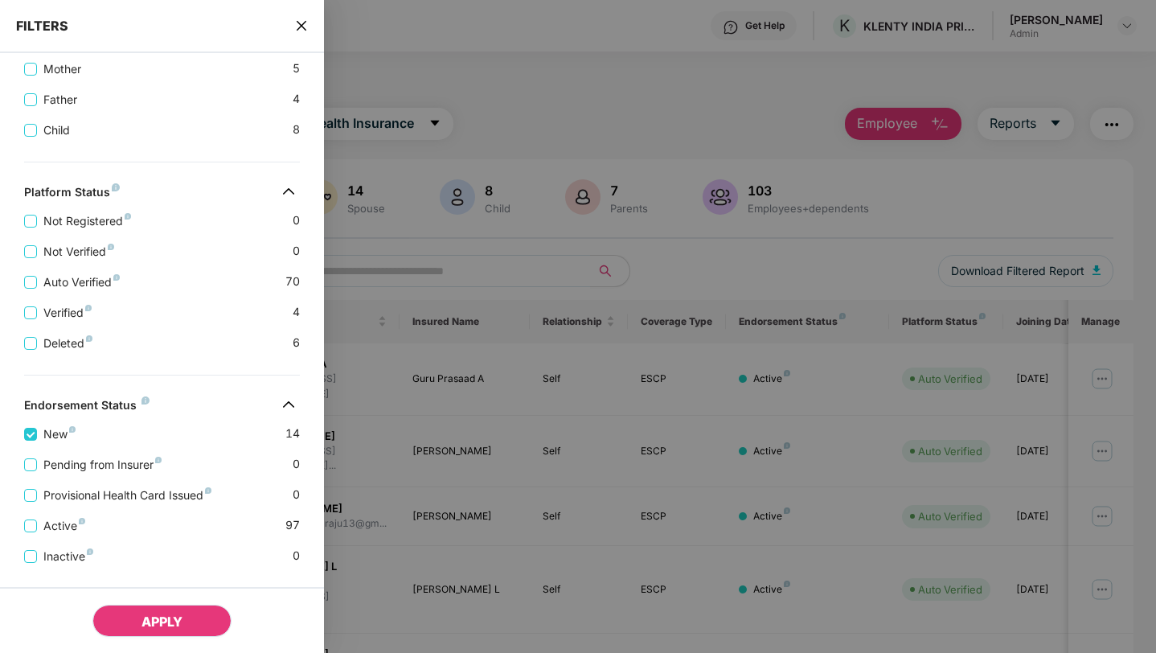
click at [137, 633] on button "APPLY" at bounding box center [161, 620] width 139 height 32
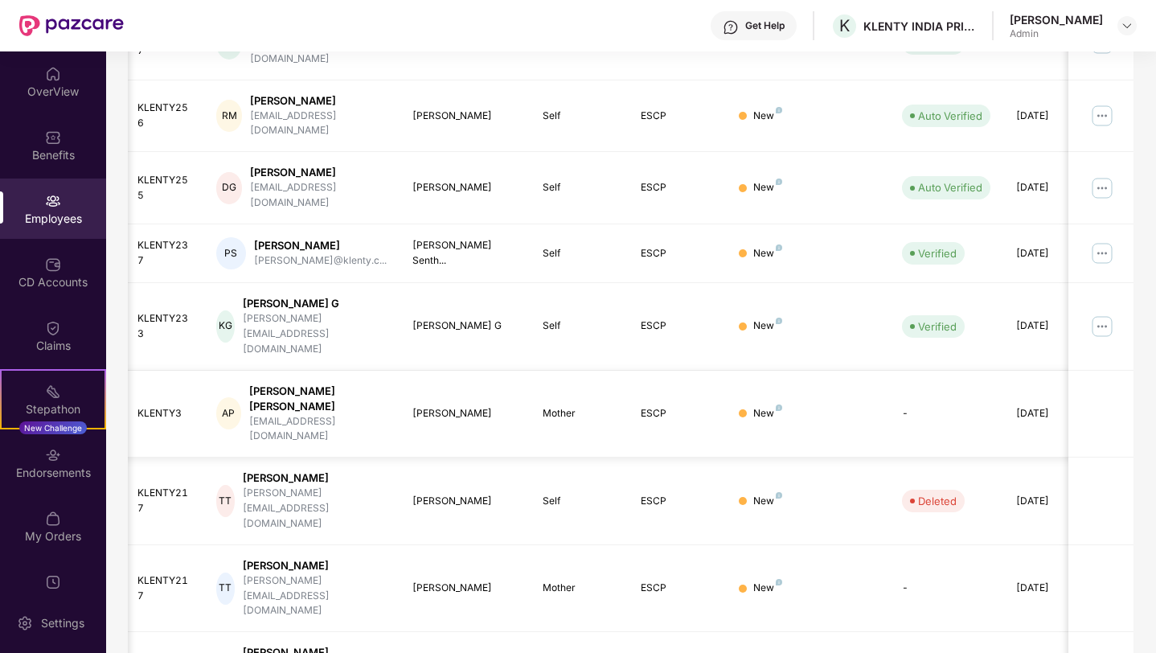
click at [496, 406] on div "[PERSON_NAME]" at bounding box center [464, 413] width 105 height 15
click at [469, 580] on div "[PERSON_NAME]" at bounding box center [464, 587] width 105 height 15
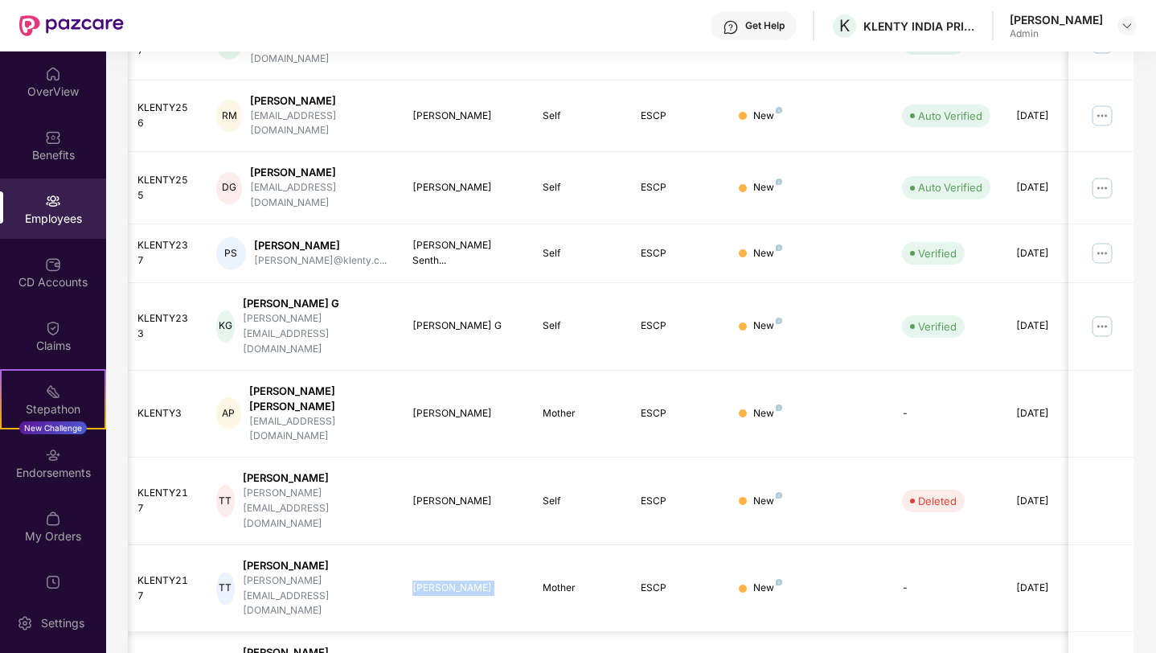
click at [469, 580] on div "[PERSON_NAME]" at bounding box center [464, 587] width 105 height 15
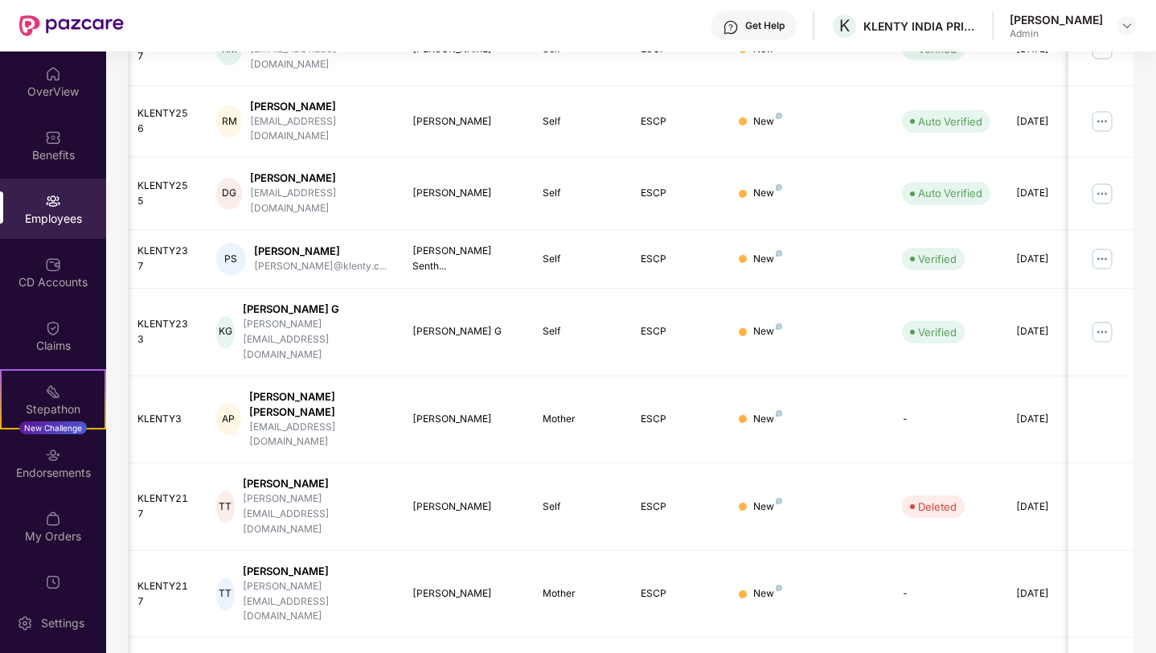
scroll to position [0, 40]
